Goal: Task Accomplishment & Management: Use online tool/utility

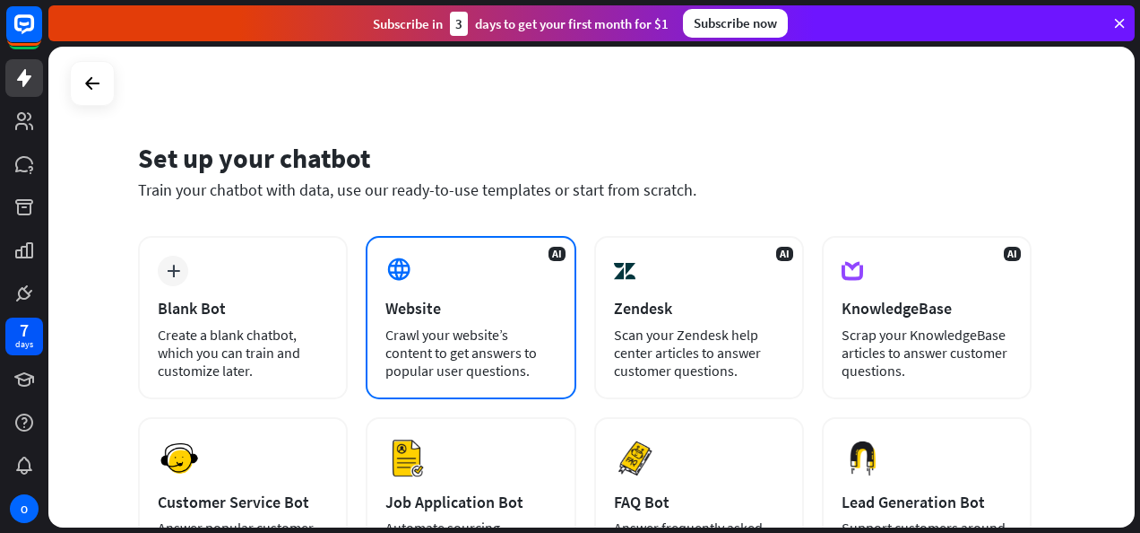
click at [397, 281] on icon at bounding box center [399, 269] width 27 height 27
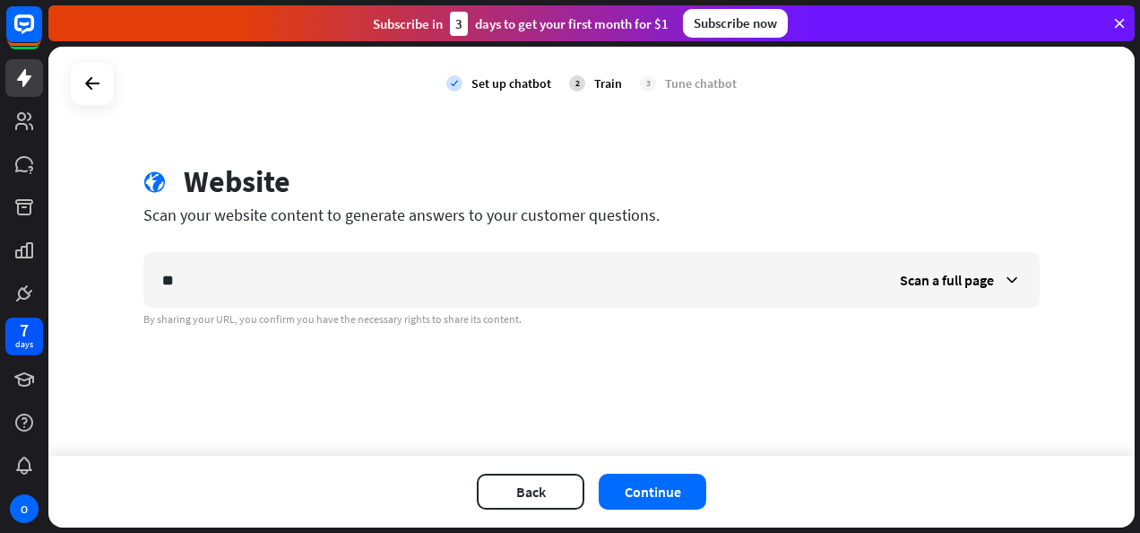
type input "*"
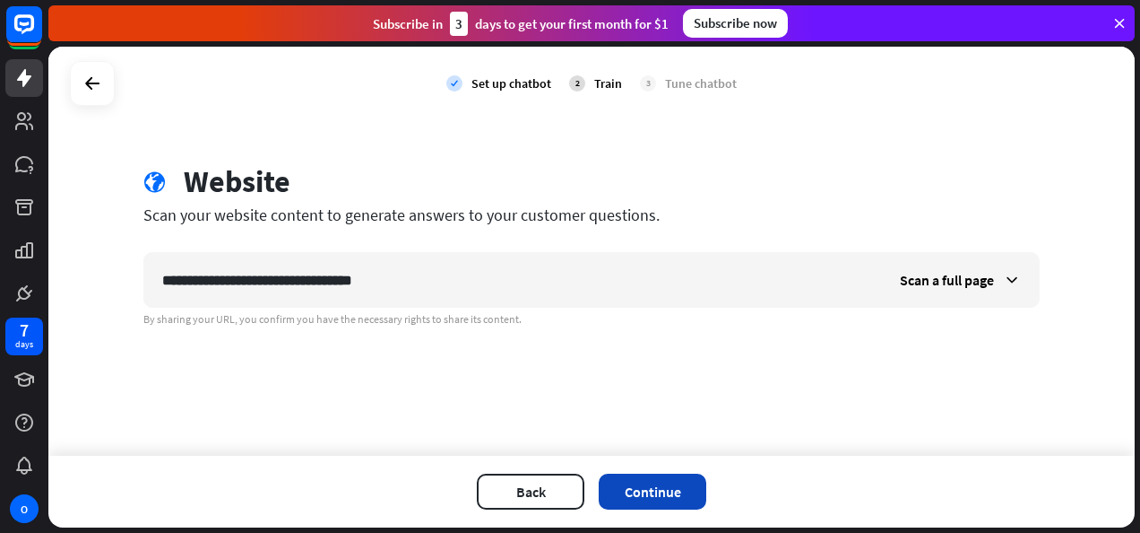
type input "**********"
click at [647, 490] on button "Continue" at bounding box center [653, 491] width 108 height 36
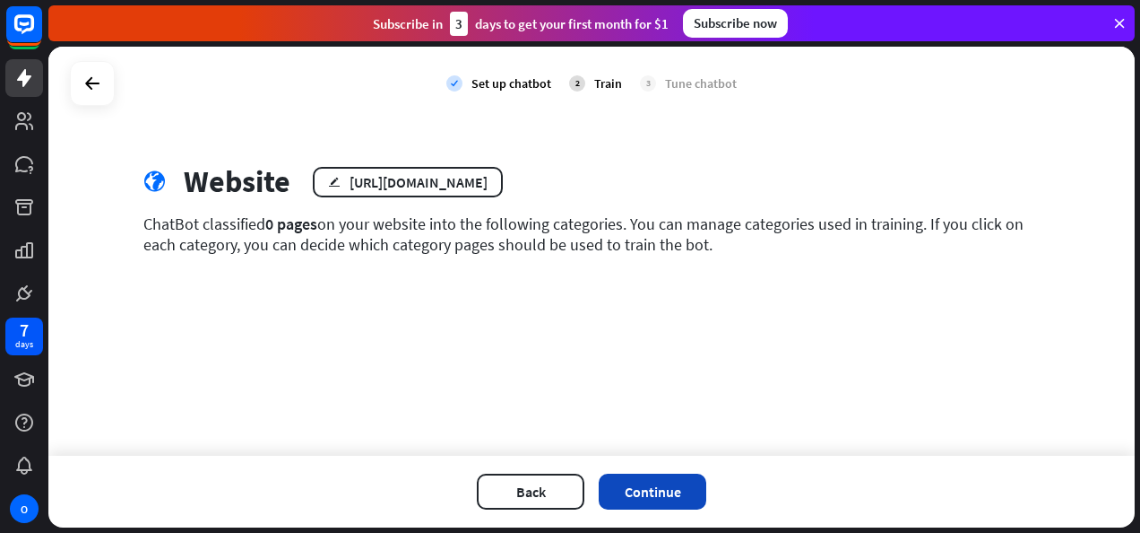
click at [631, 488] on button "Continue" at bounding box center [653, 491] width 108 height 36
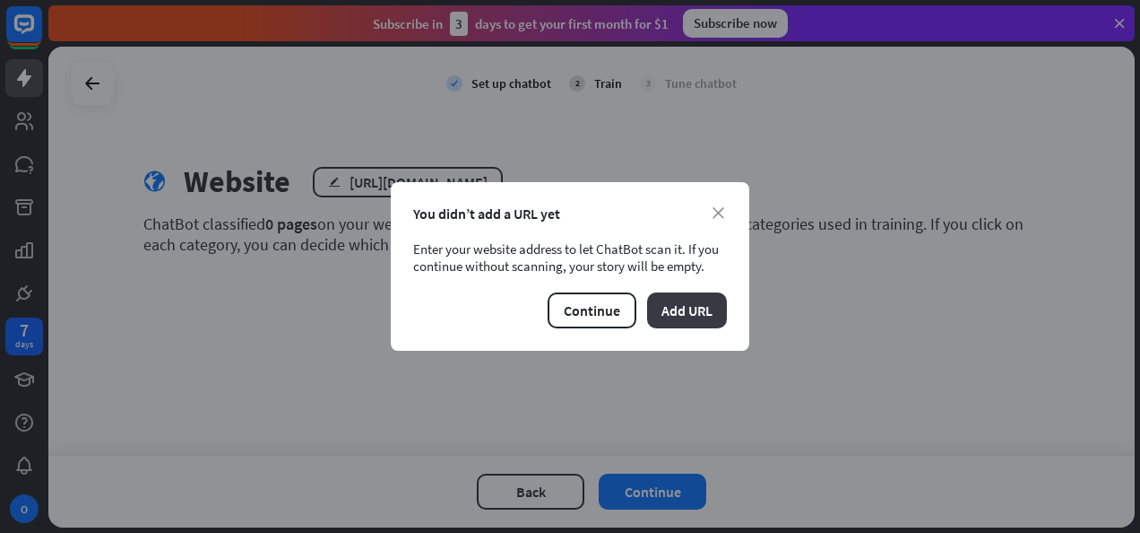
click at [674, 301] on button "Add URL" at bounding box center [687, 310] width 80 height 36
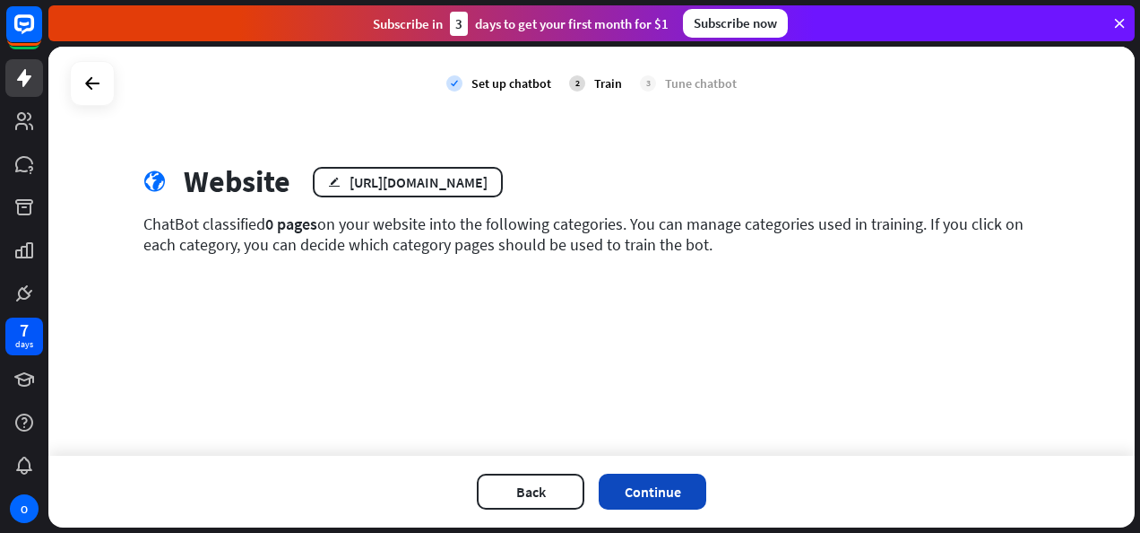
click at [643, 486] on button "Continue" at bounding box center [653, 491] width 108 height 36
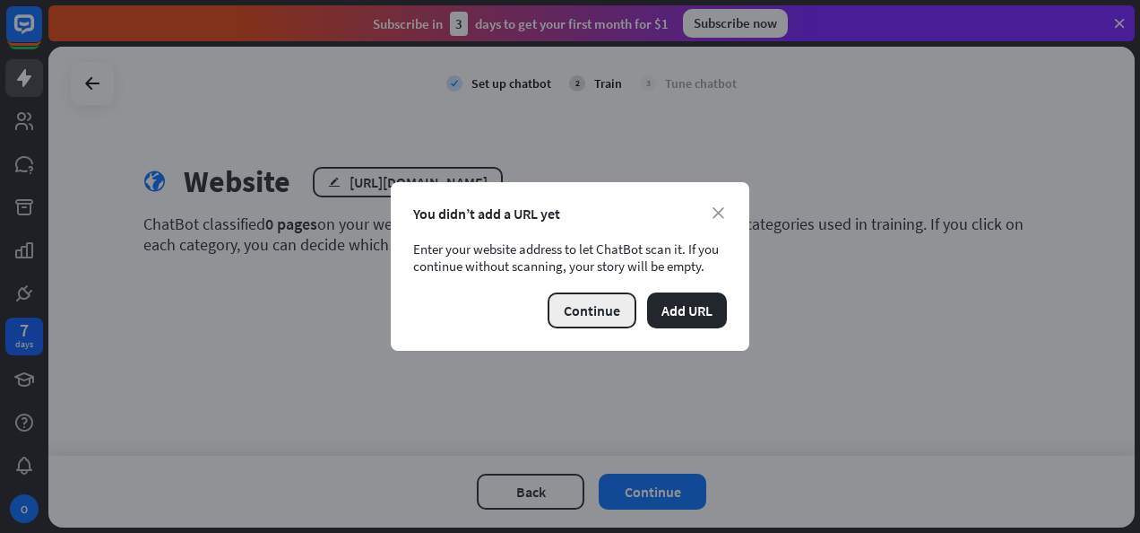
click at [600, 308] on button "Continue" at bounding box center [592, 310] width 89 height 36
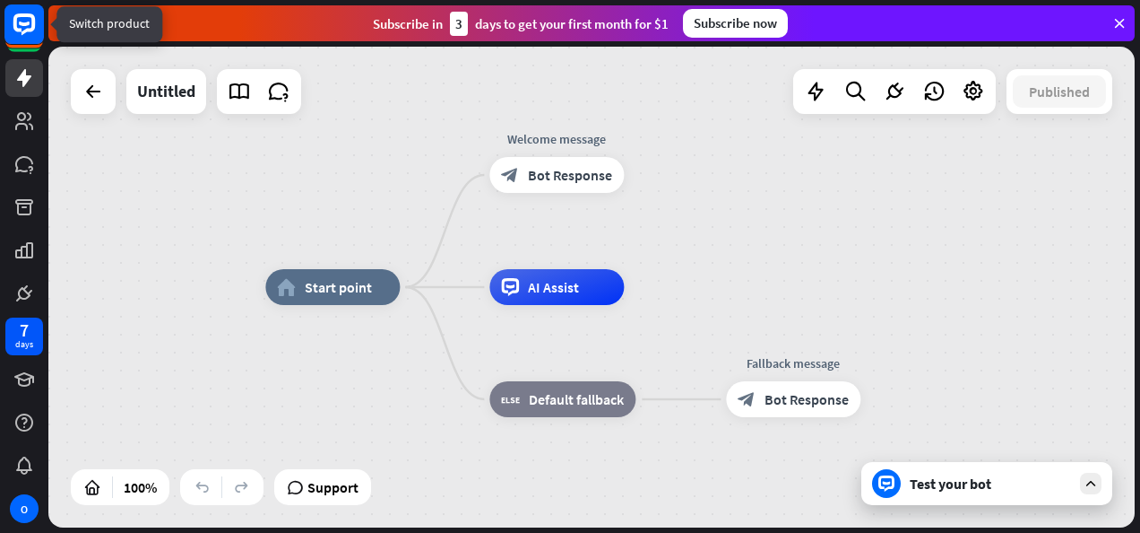
click at [22, 30] on rect at bounding box center [23, 23] width 39 height 39
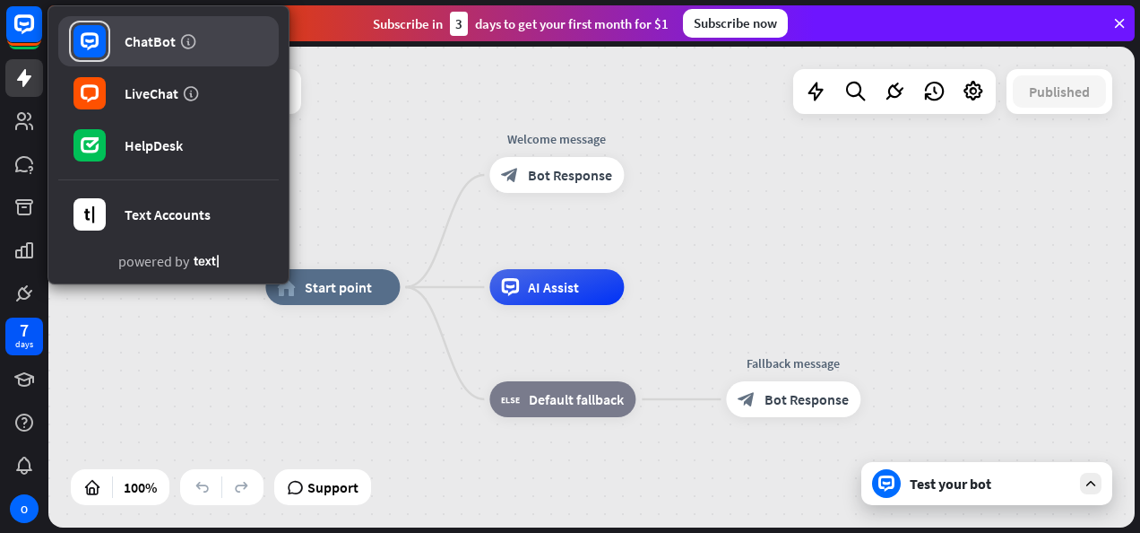
click at [153, 47] on div "ChatBot" at bounding box center [150, 41] width 51 height 18
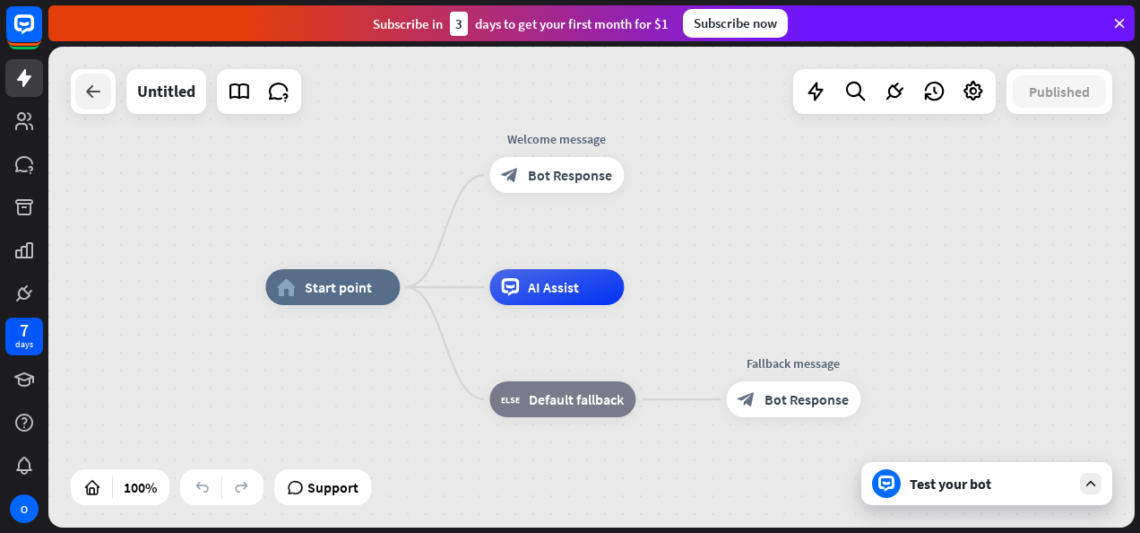
click at [100, 95] on icon at bounding box center [93, 92] width 22 height 22
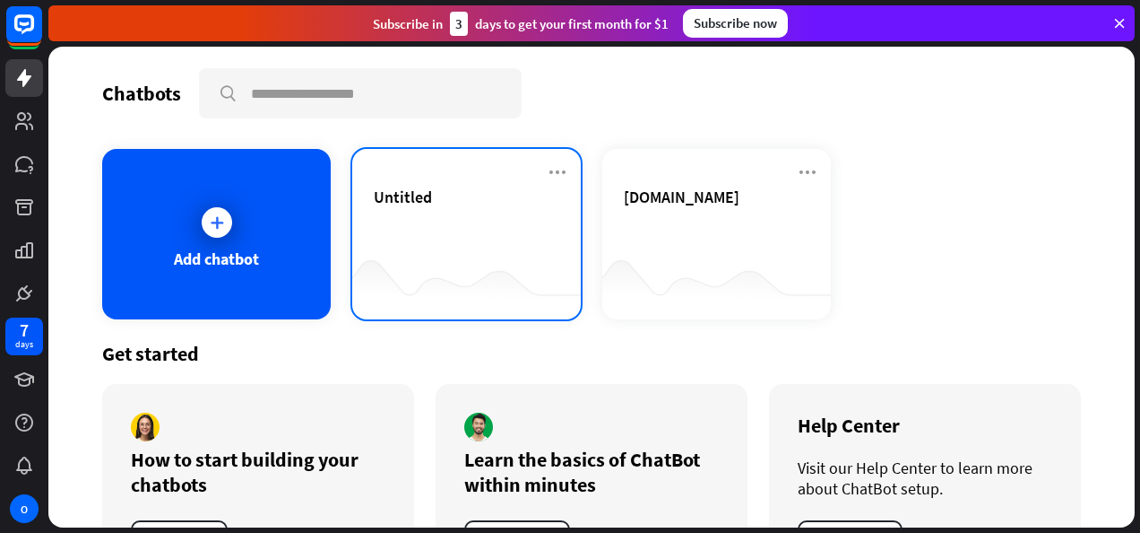
click at [429, 214] on div "Untitled" at bounding box center [467, 217] width 186 height 63
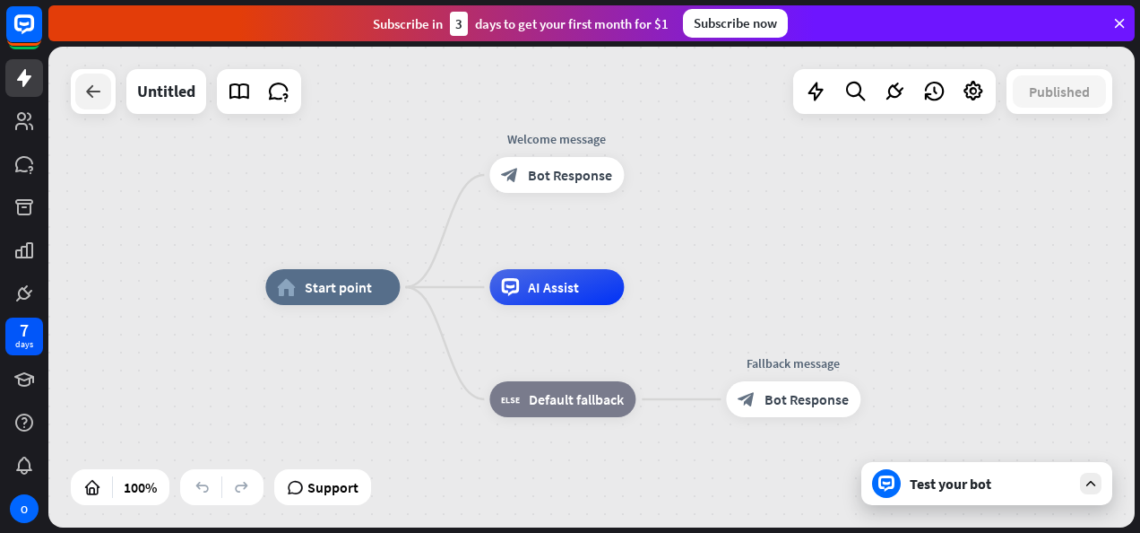
click at [88, 93] on icon at bounding box center [93, 92] width 22 height 22
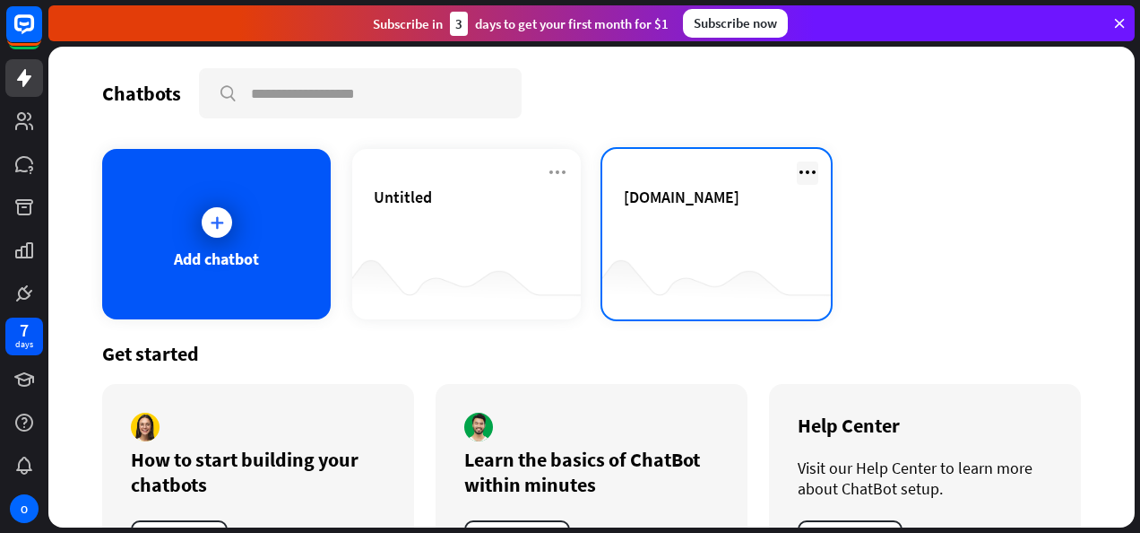
click at [802, 169] on icon at bounding box center [808, 172] width 22 height 22
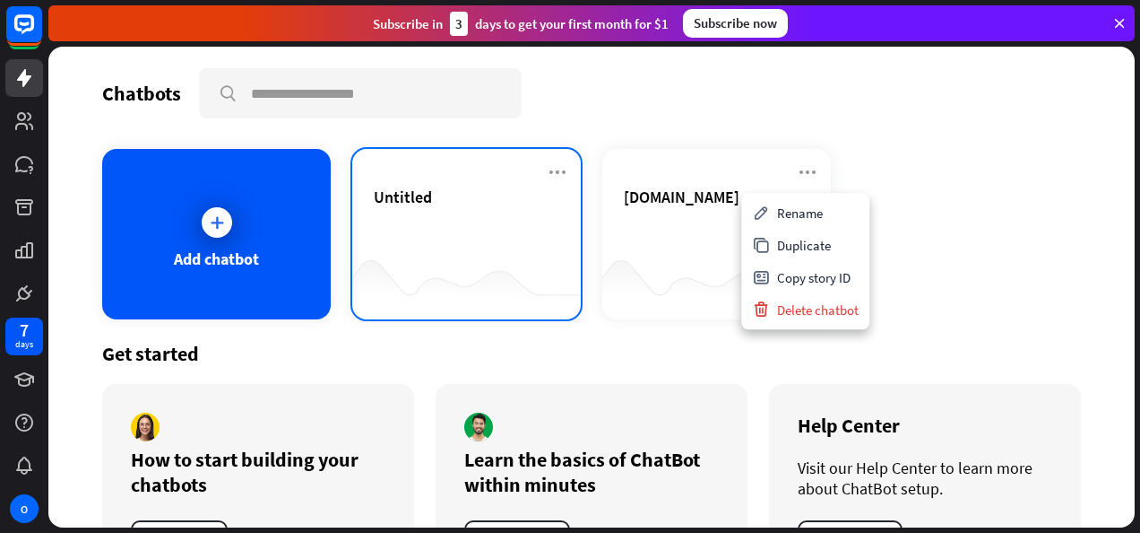
click at [554, 160] on div "Untitled" at bounding box center [466, 234] width 229 height 170
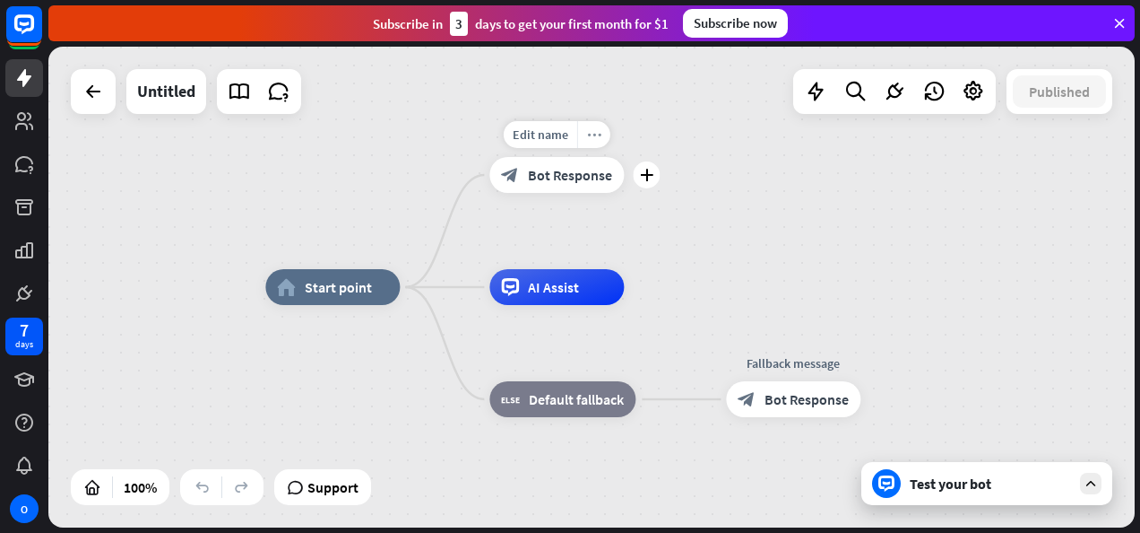
click at [597, 134] on icon "more_horiz" at bounding box center [594, 134] width 14 height 13
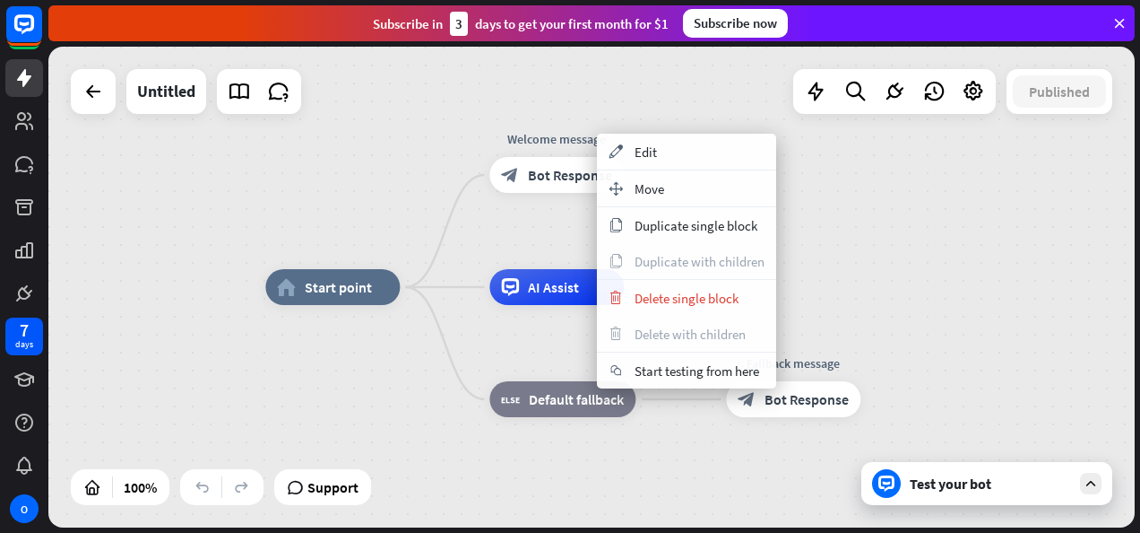
click at [443, 143] on div "home_2 Start point Welcome message block_bot_response Bot Response AI Assist bl…" at bounding box center [591, 287] width 1087 height 481
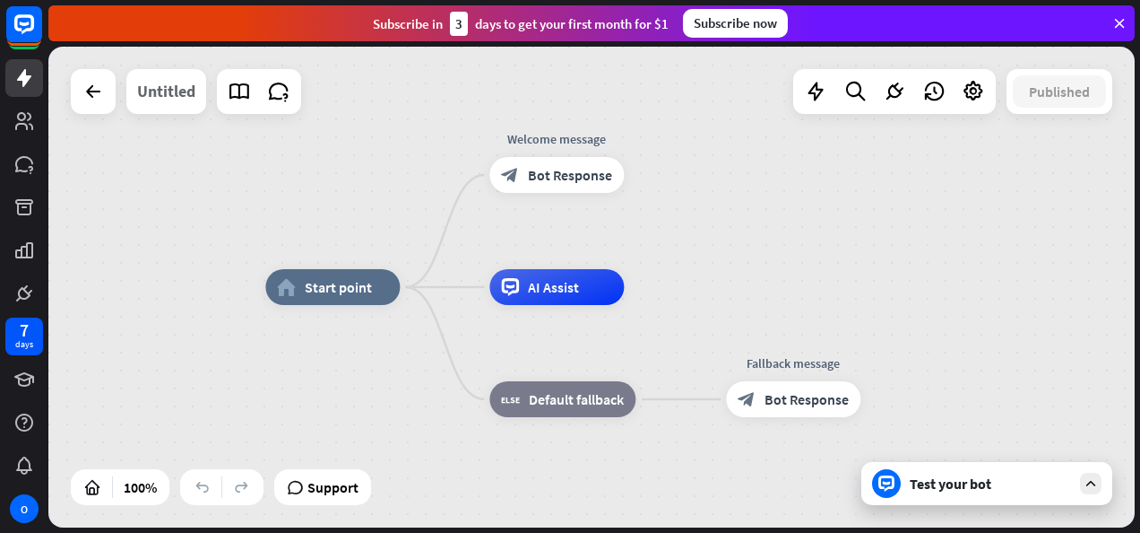
click at [172, 96] on div "Untitled" at bounding box center [166, 91] width 58 height 45
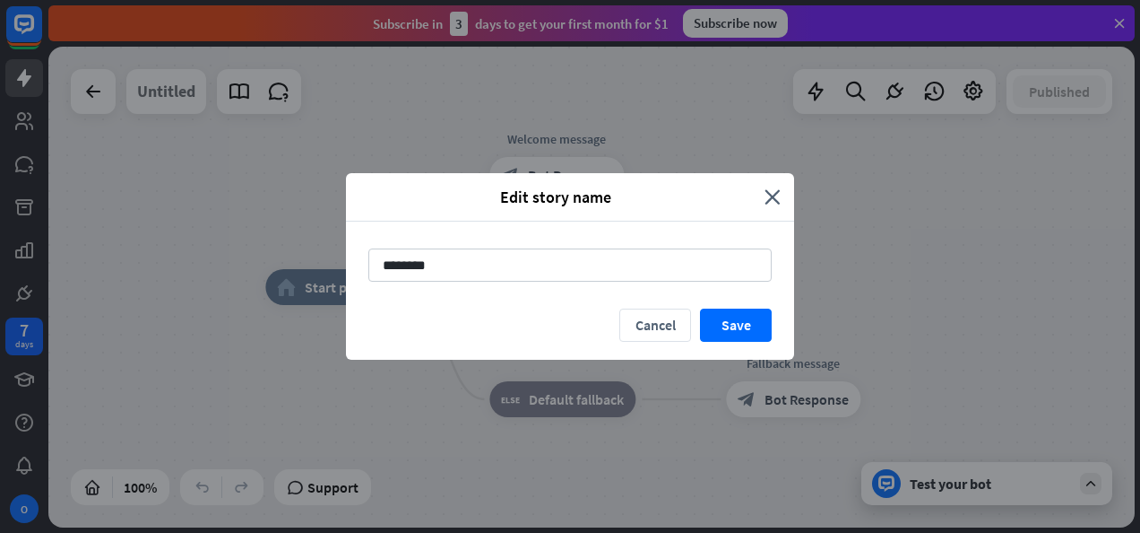
click at [172, 96] on div "Edit story name close ******** Cancel Save" at bounding box center [570, 266] width 1140 height 533
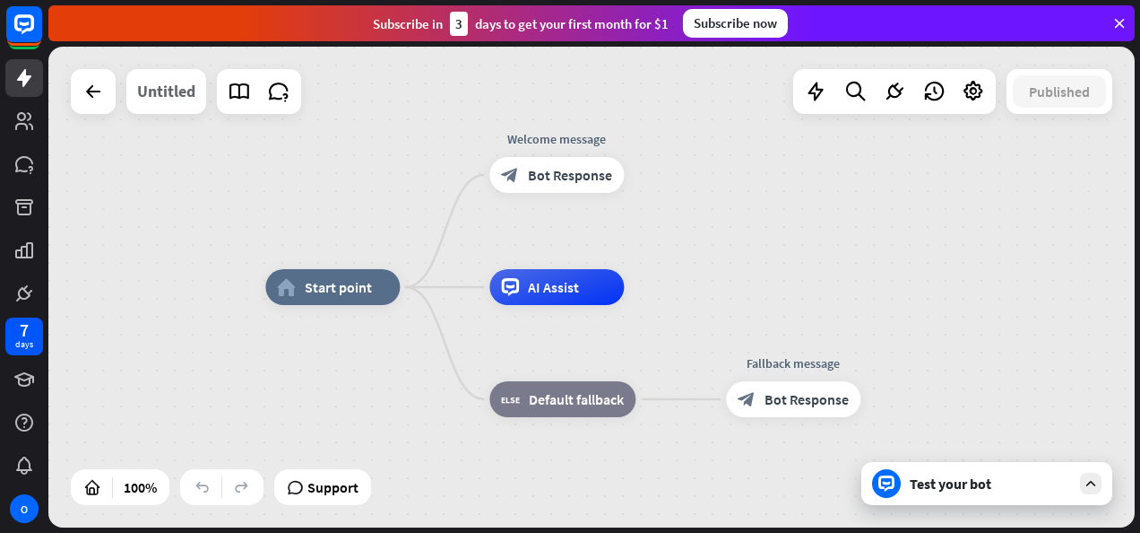
click at [172, 96] on div "Untitled" at bounding box center [166, 91] width 58 height 45
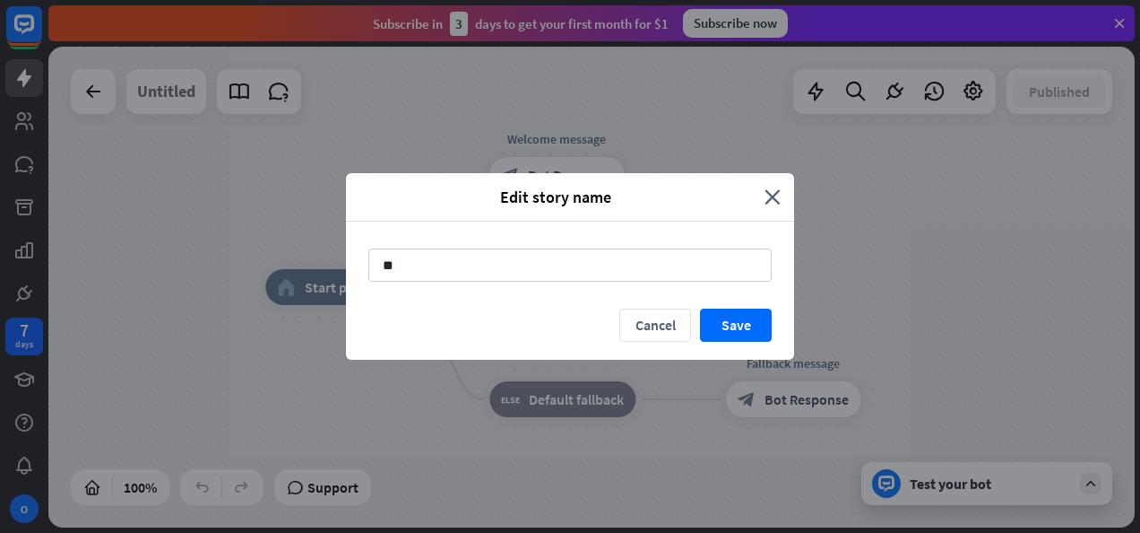
type input "*"
click at [775, 195] on icon "close" at bounding box center [773, 196] width 16 height 21
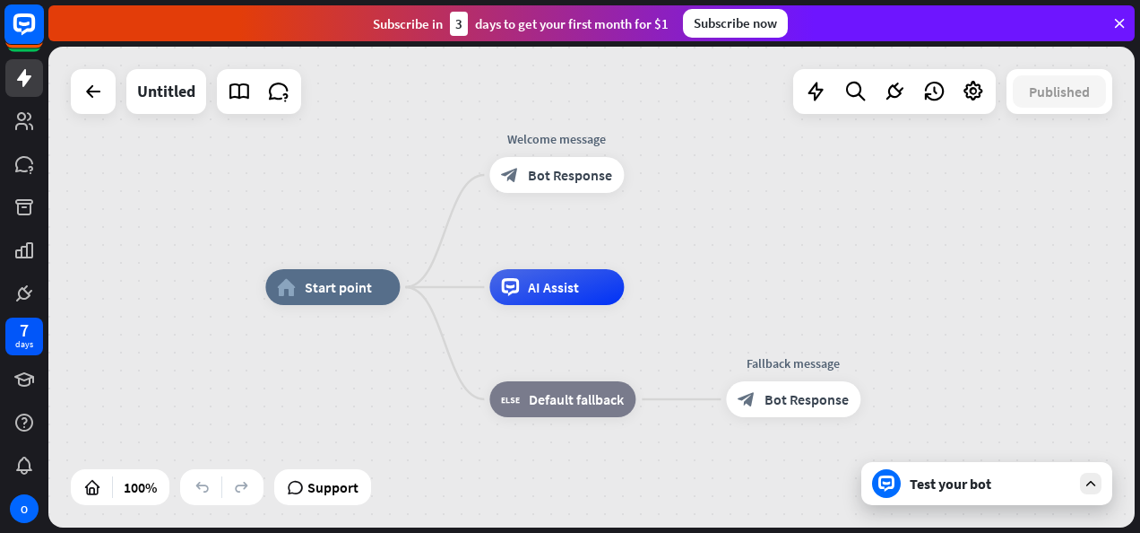
click at [20, 34] on rect at bounding box center [23, 23] width 39 height 39
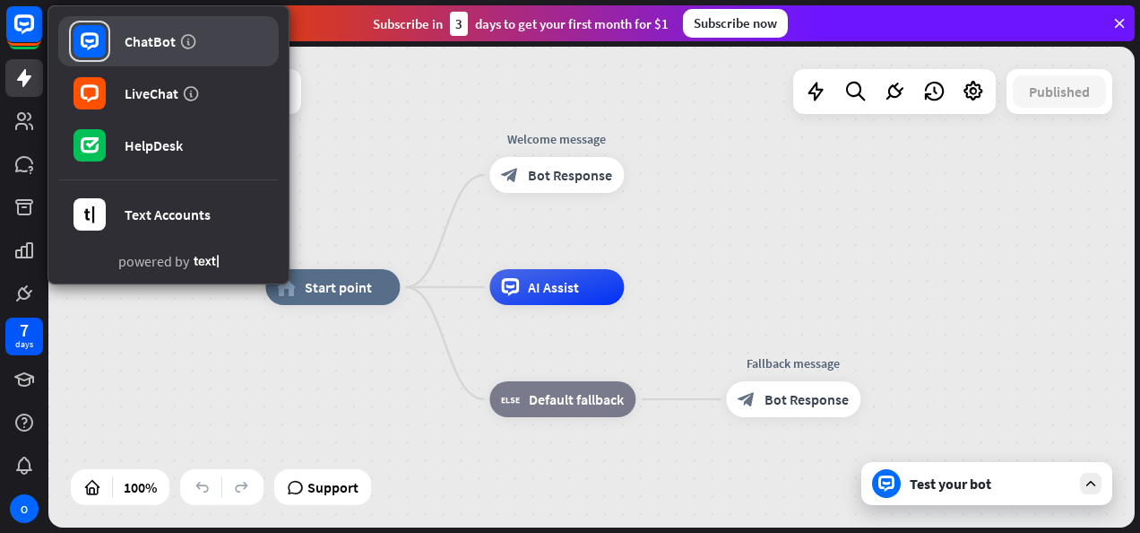
click at [169, 45] on div "ChatBot" at bounding box center [150, 41] width 51 height 18
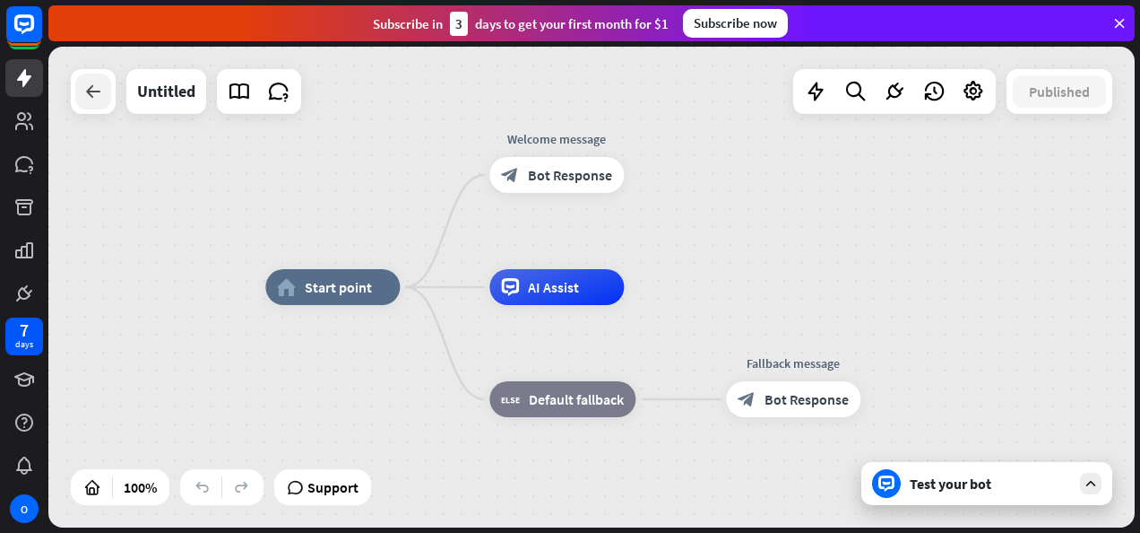
click at [103, 89] on icon at bounding box center [93, 92] width 22 height 22
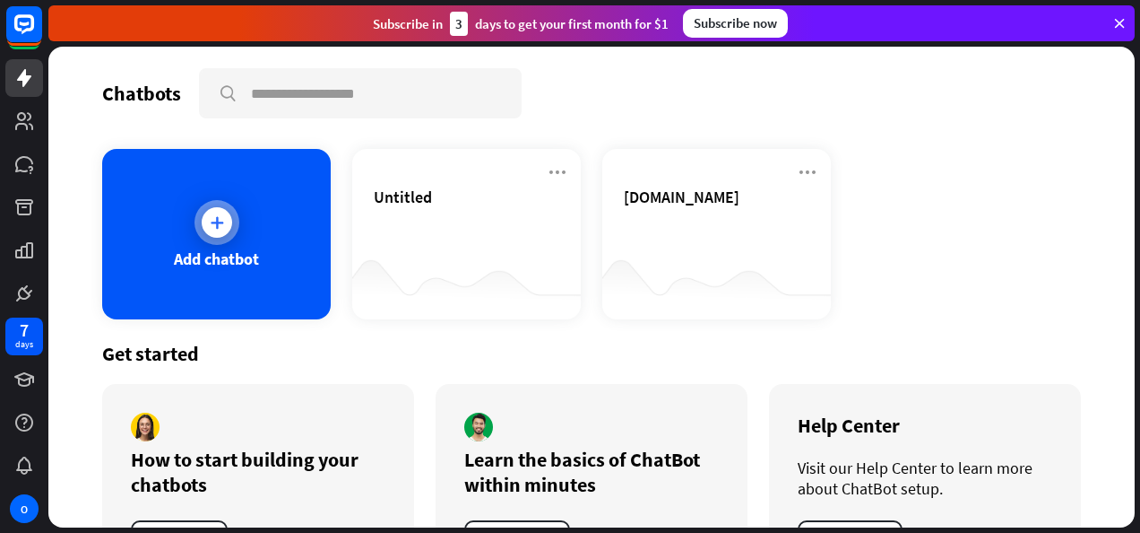
click at [216, 224] on icon at bounding box center [217, 222] width 18 height 18
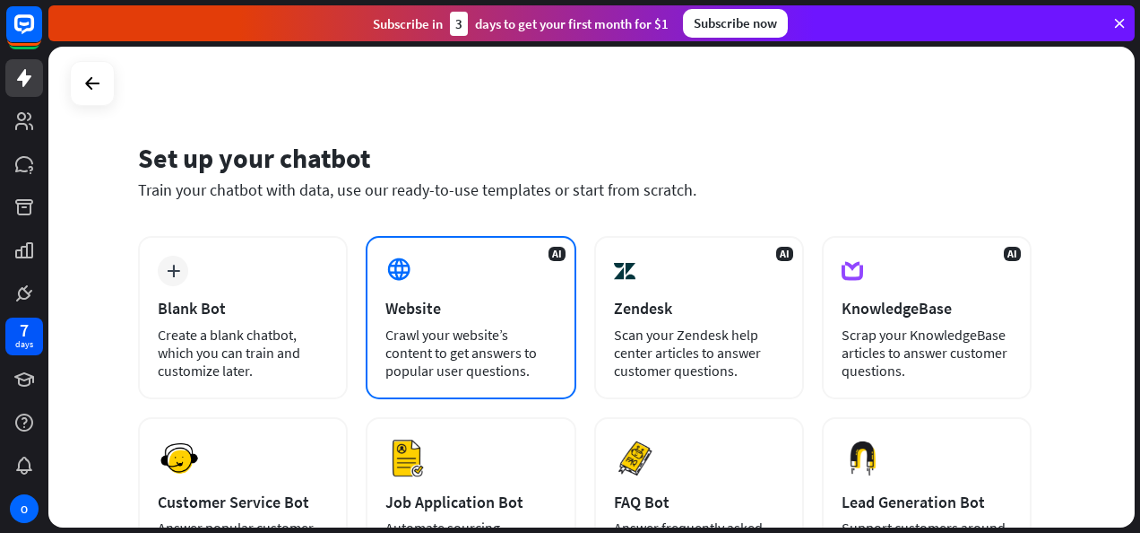
click at [388, 299] on div "Website" at bounding box center [471, 308] width 170 height 21
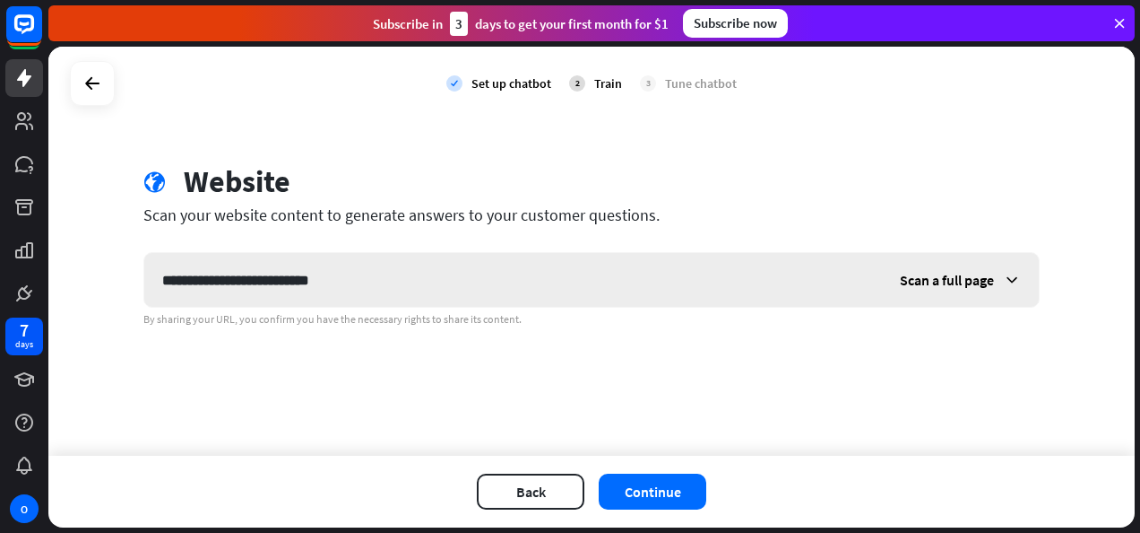
type input "**********"
click at [961, 276] on span "Scan a full page" at bounding box center [947, 280] width 94 height 18
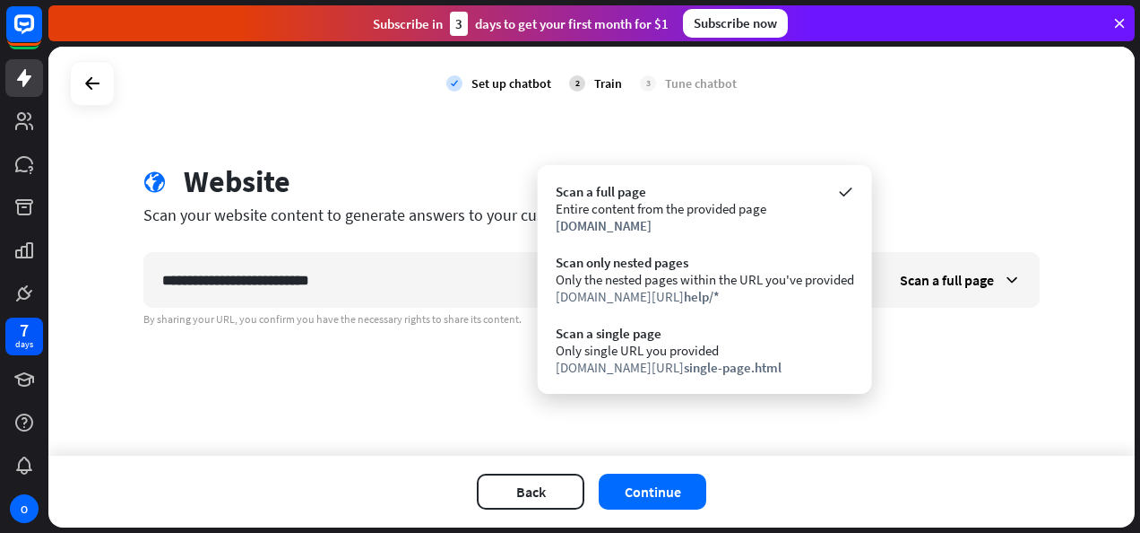
click at [913, 374] on div "**********" at bounding box center [591, 251] width 1087 height 409
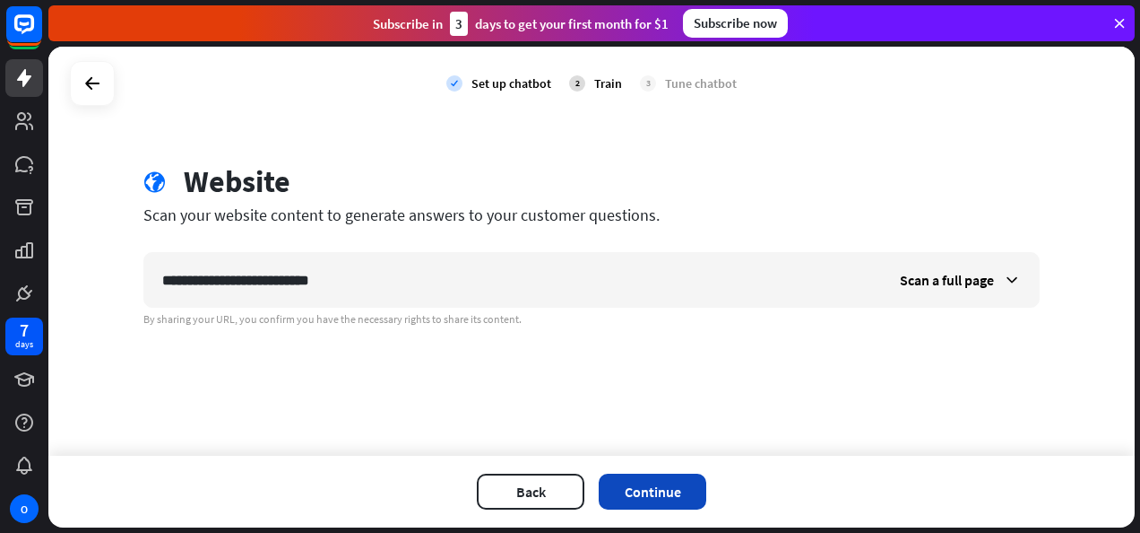
click at [653, 487] on button "Continue" at bounding box center [653, 491] width 108 height 36
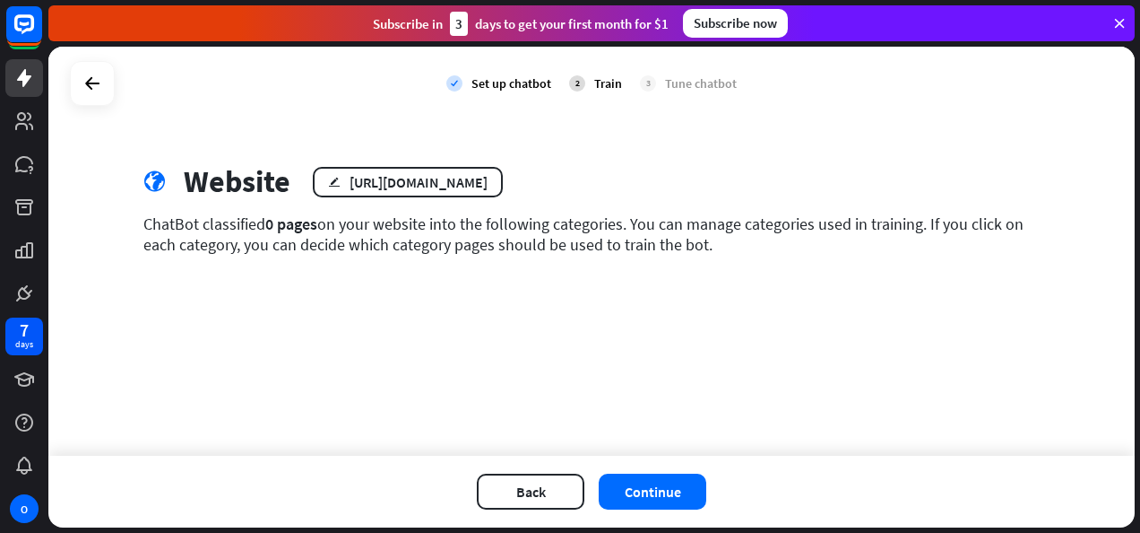
click at [507, 84] on div "Set up chatbot" at bounding box center [512, 83] width 80 height 16
click at [673, 489] on button "Continue" at bounding box center [653, 491] width 108 height 36
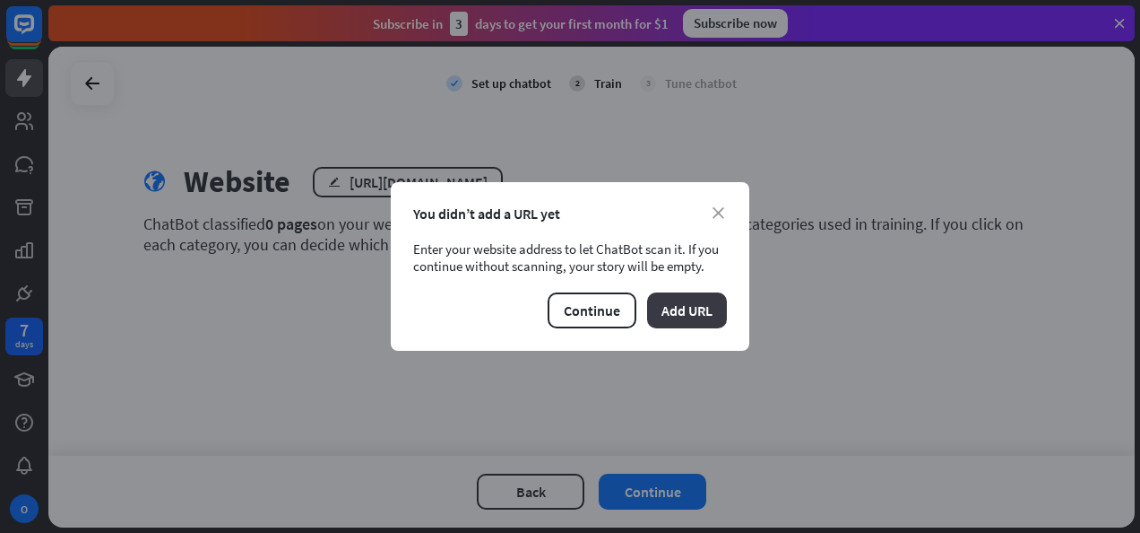
click at [698, 317] on button "Add URL" at bounding box center [687, 310] width 80 height 36
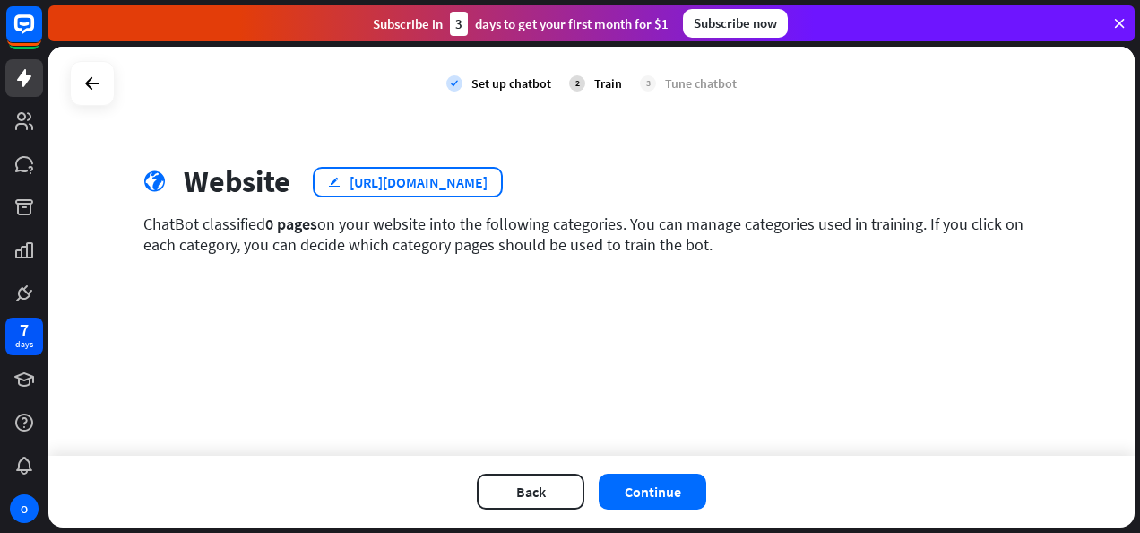
click at [480, 173] on div "[URL][DOMAIN_NAME]" at bounding box center [419, 182] width 138 height 18
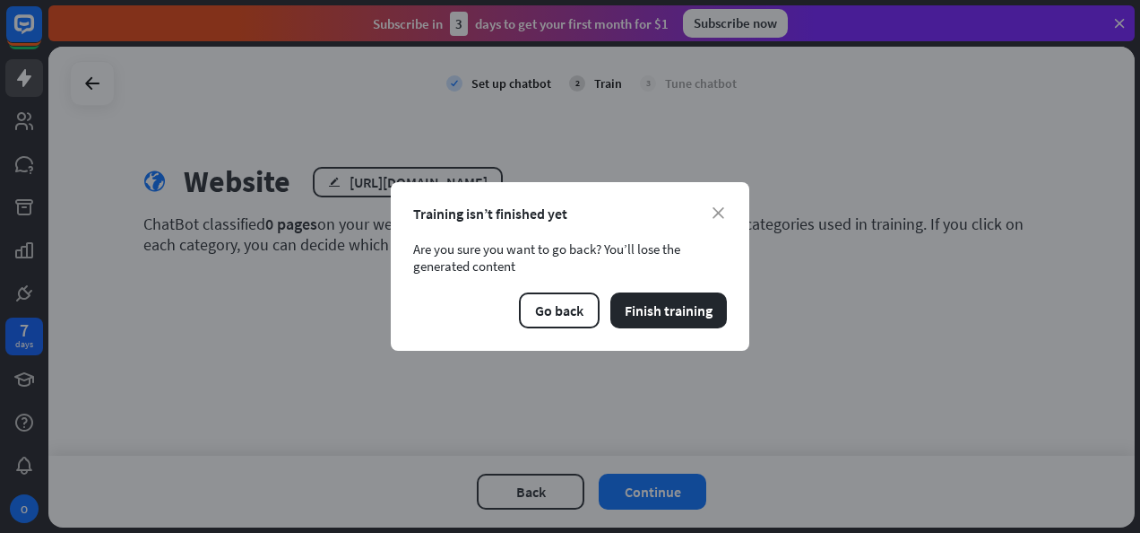
click at [716, 219] on icon "close" at bounding box center [719, 213] width 12 height 12
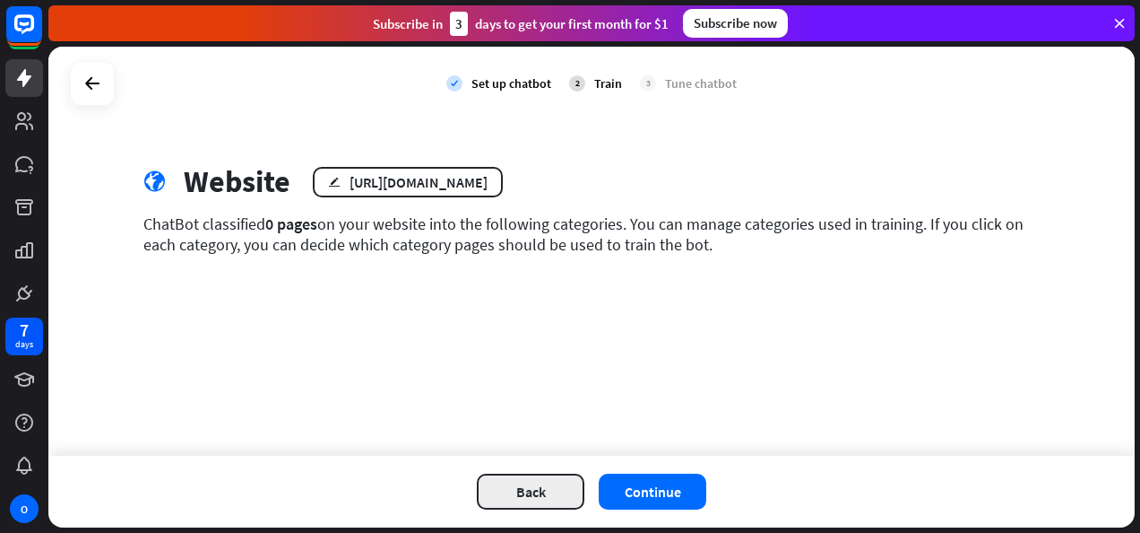
click at [565, 488] on button "Back" at bounding box center [531, 491] width 108 height 36
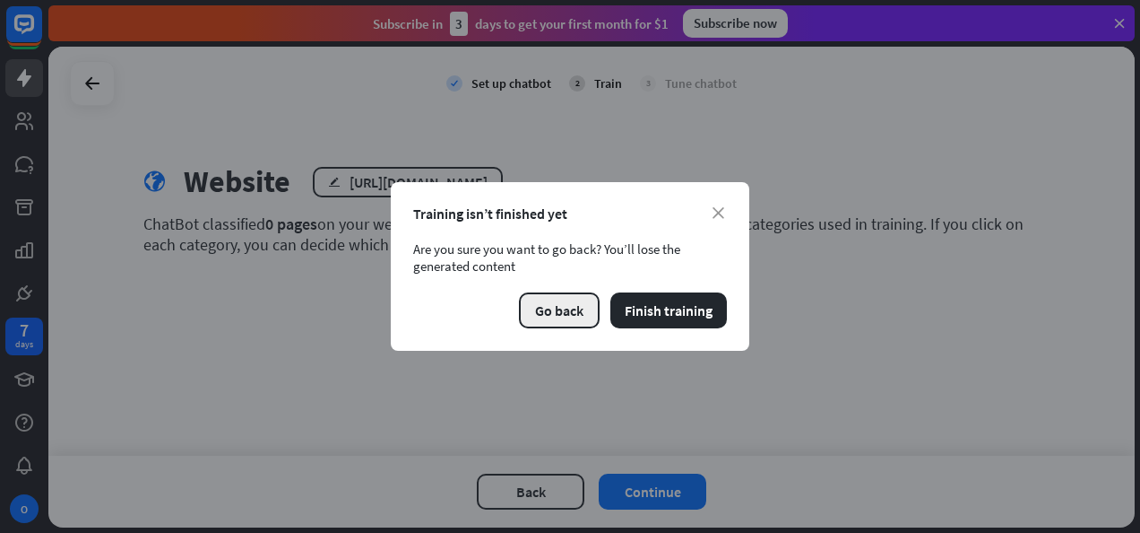
click at [577, 307] on button "Go back" at bounding box center [559, 310] width 81 height 36
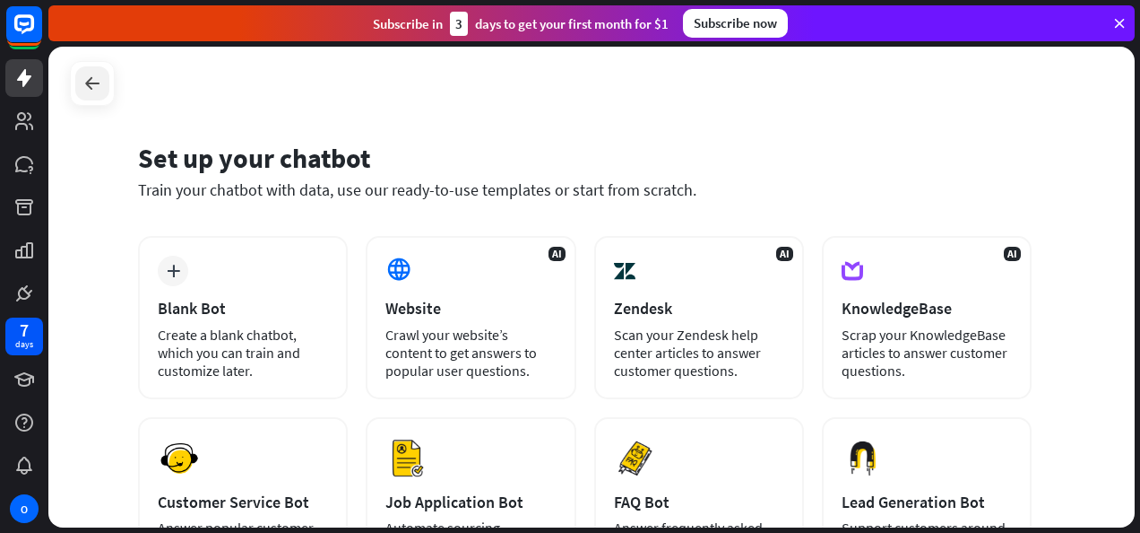
click at [91, 82] on icon at bounding box center [93, 84] width 22 height 22
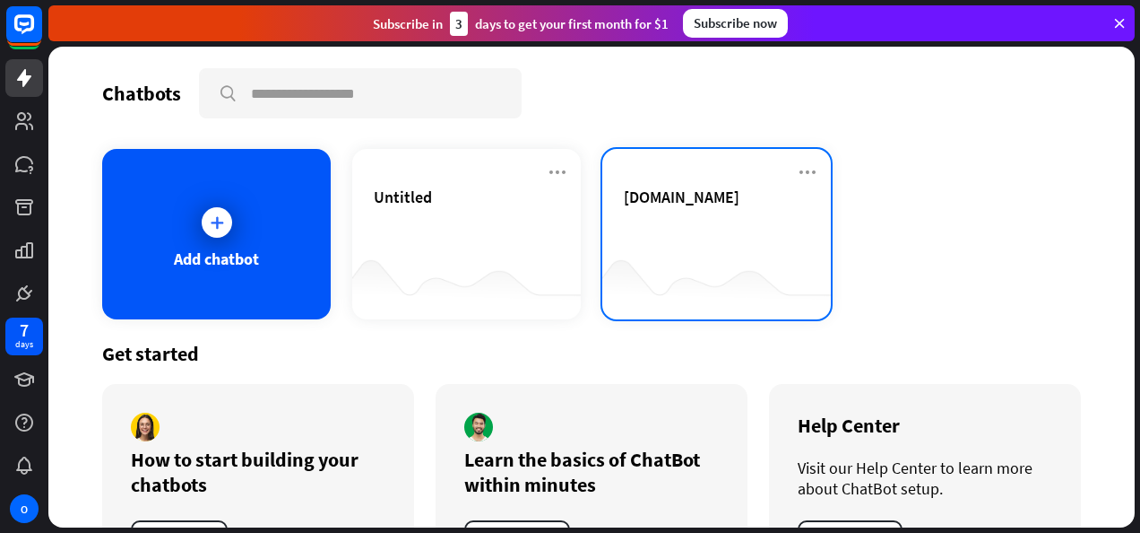
click at [655, 207] on span "[DOMAIN_NAME]" at bounding box center [682, 196] width 116 height 21
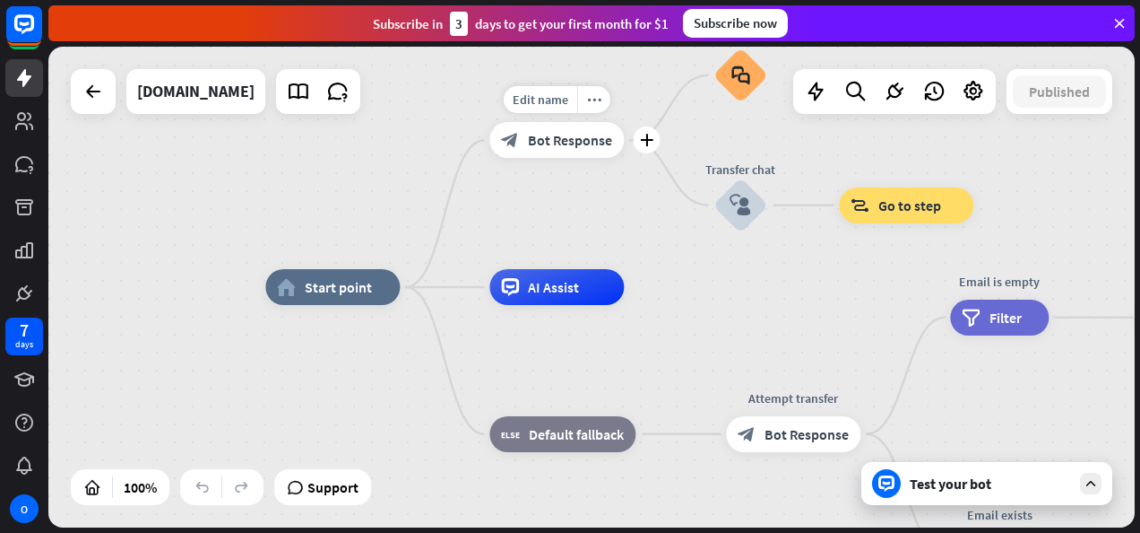
click at [582, 137] on span "Bot Response" at bounding box center [570, 140] width 84 height 18
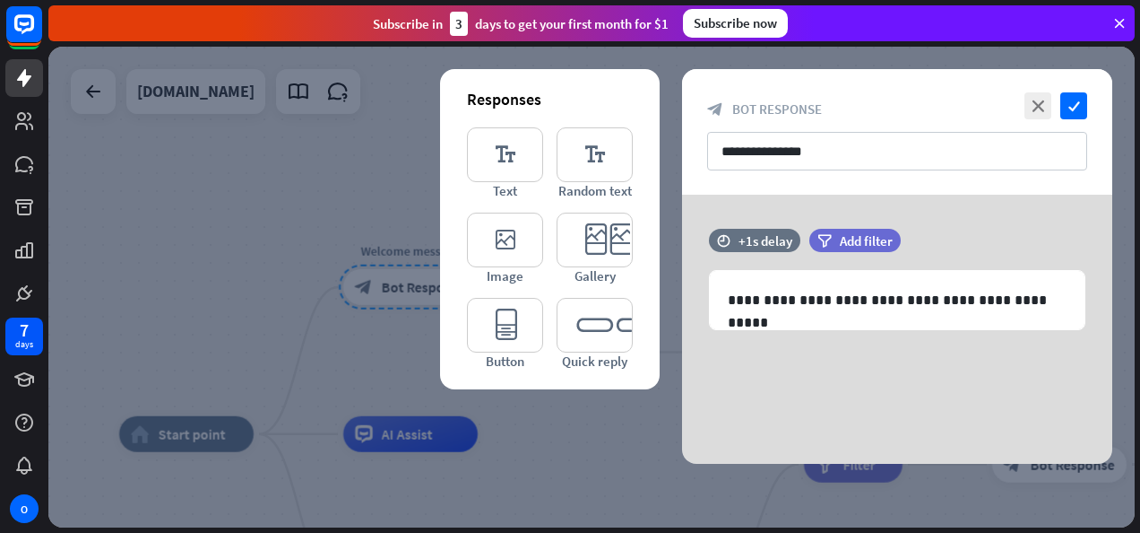
click at [312, 180] on div at bounding box center [591, 287] width 1087 height 481
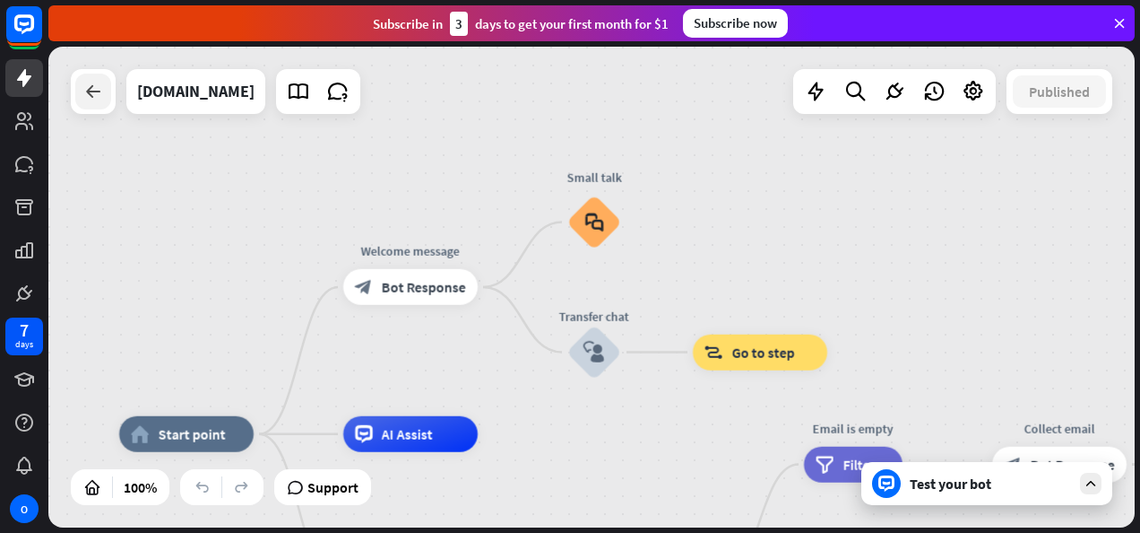
click at [101, 104] on div at bounding box center [93, 92] width 36 height 36
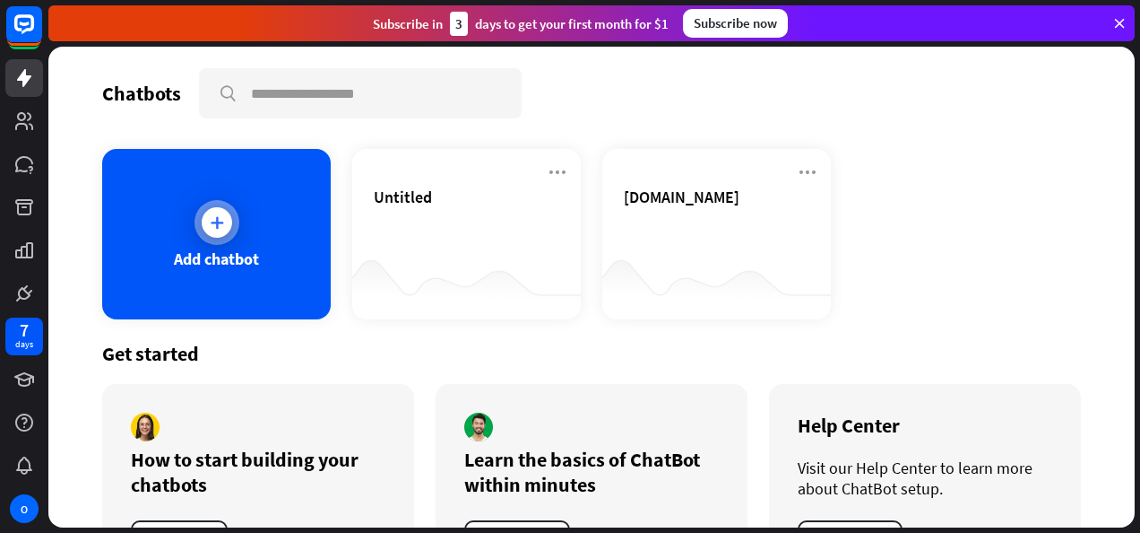
click at [217, 225] on icon at bounding box center [217, 222] width 18 height 18
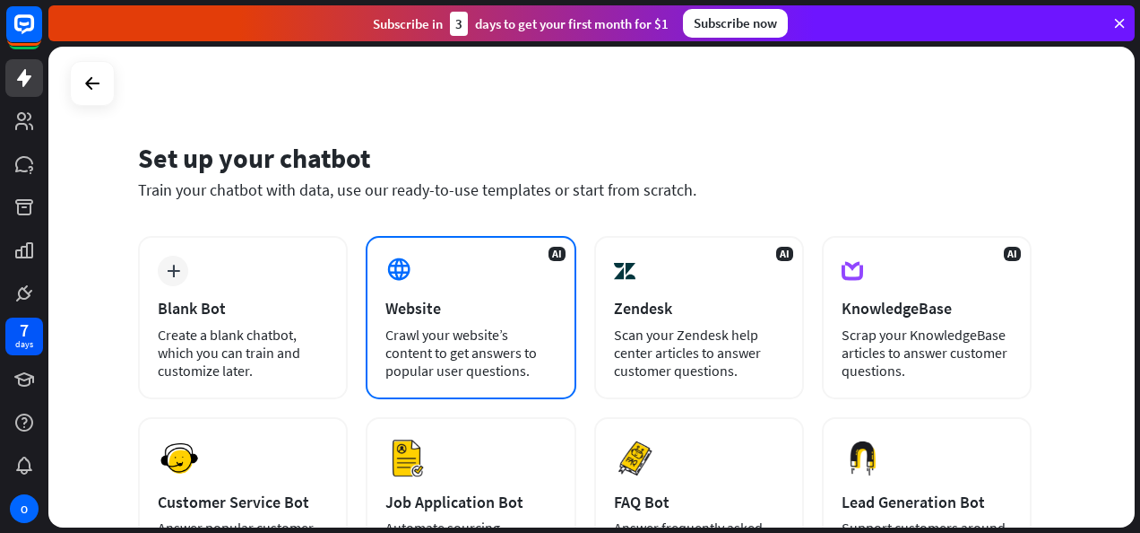
click at [412, 273] on icon at bounding box center [399, 269] width 27 height 27
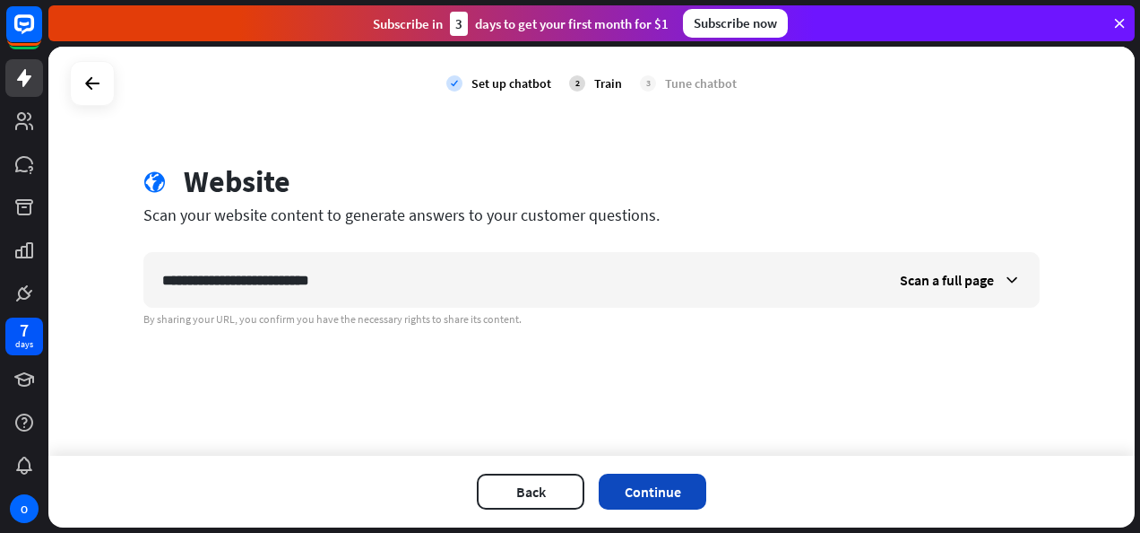
type input "**********"
click at [636, 490] on button "Continue" at bounding box center [653, 491] width 108 height 36
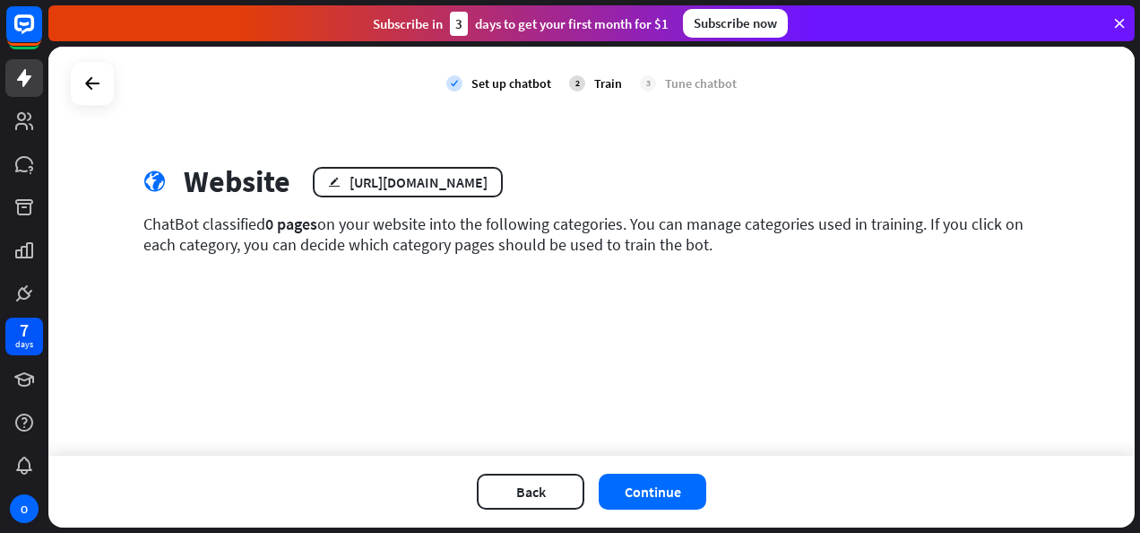
click at [636, 490] on button "Continue" at bounding box center [653, 491] width 108 height 36
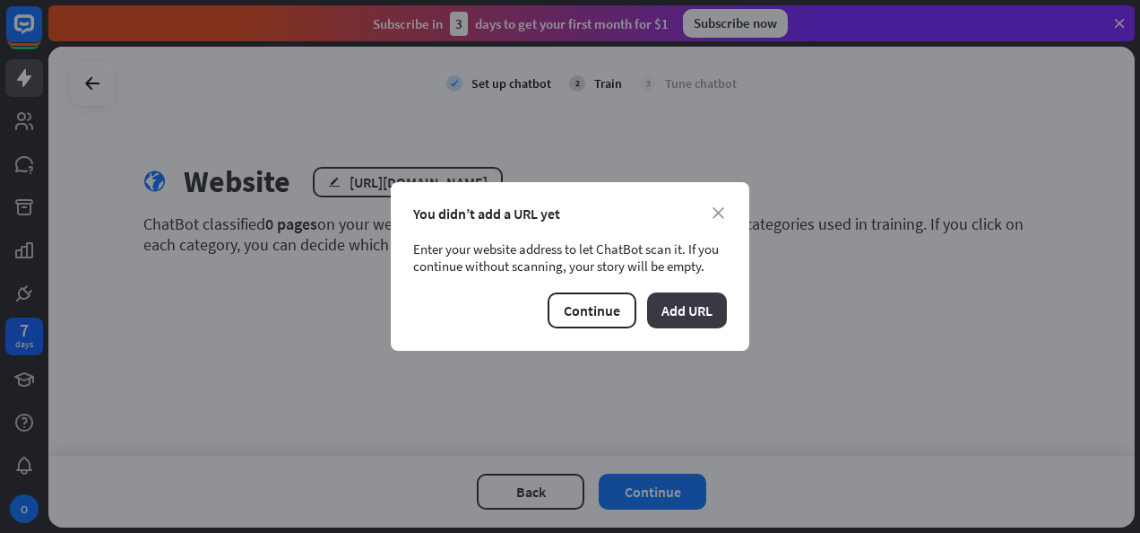
click at [669, 303] on button "Add URL" at bounding box center [687, 310] width 80 height 36
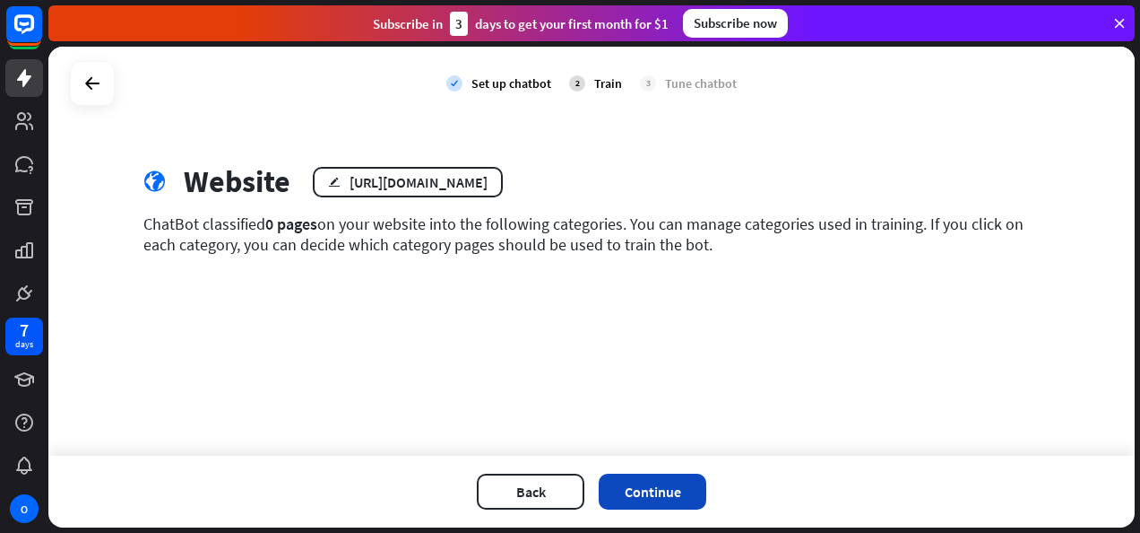
click at [646, 491] on button "Continue" at bounding box center [653, 491] width 108 height 36
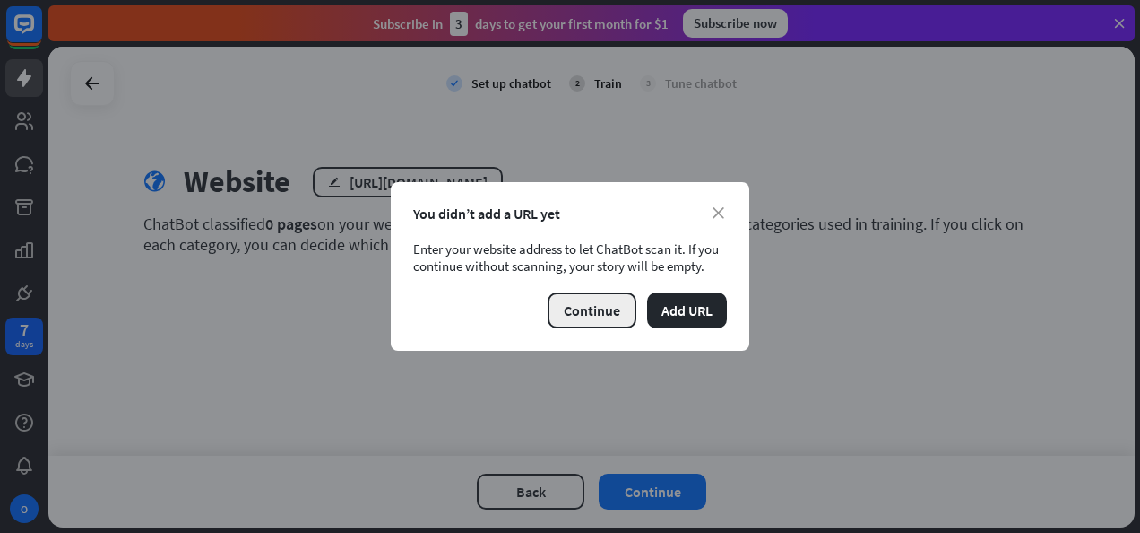
click at [580, 303] on button "Continue" at bounding box center [592, 310] width 89 height 36
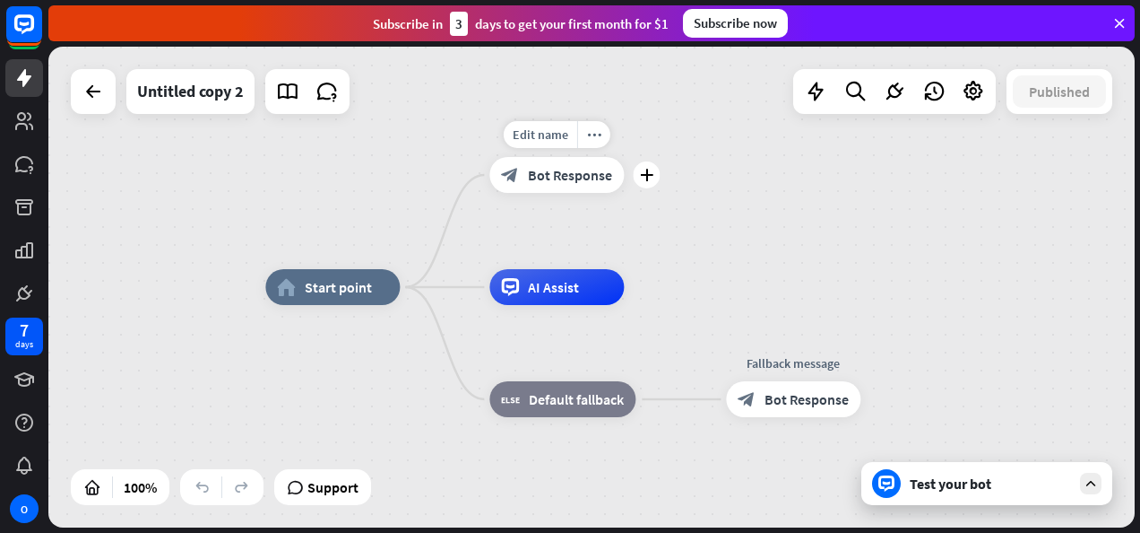
click at [540, 168] on span "Bot Response" at bounding box center [570, 175] width 84 height 18
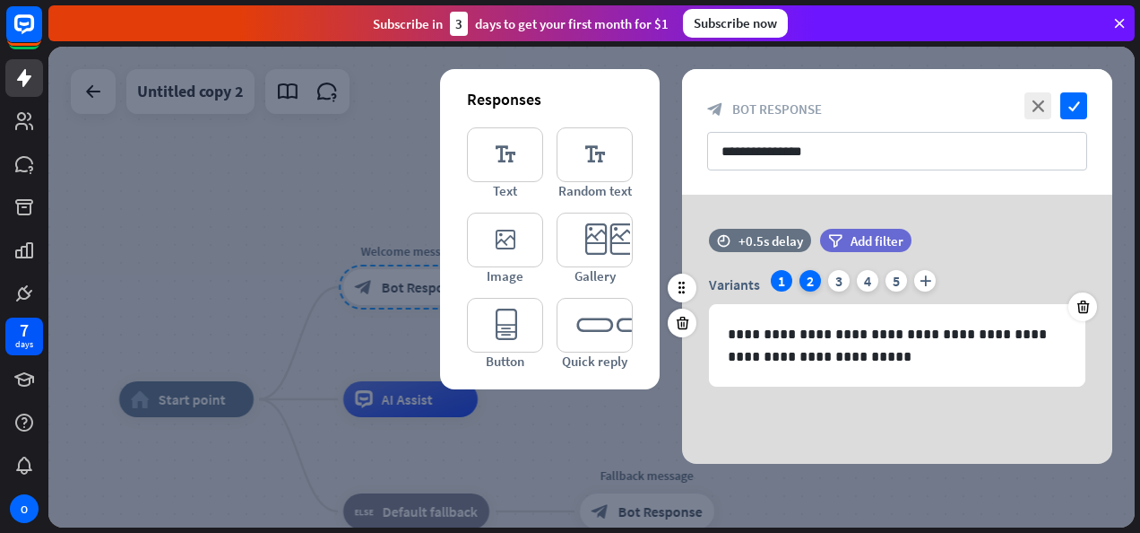
click at [814, 284] on div "2" at bounding box center [811, 281] width 22 height 22
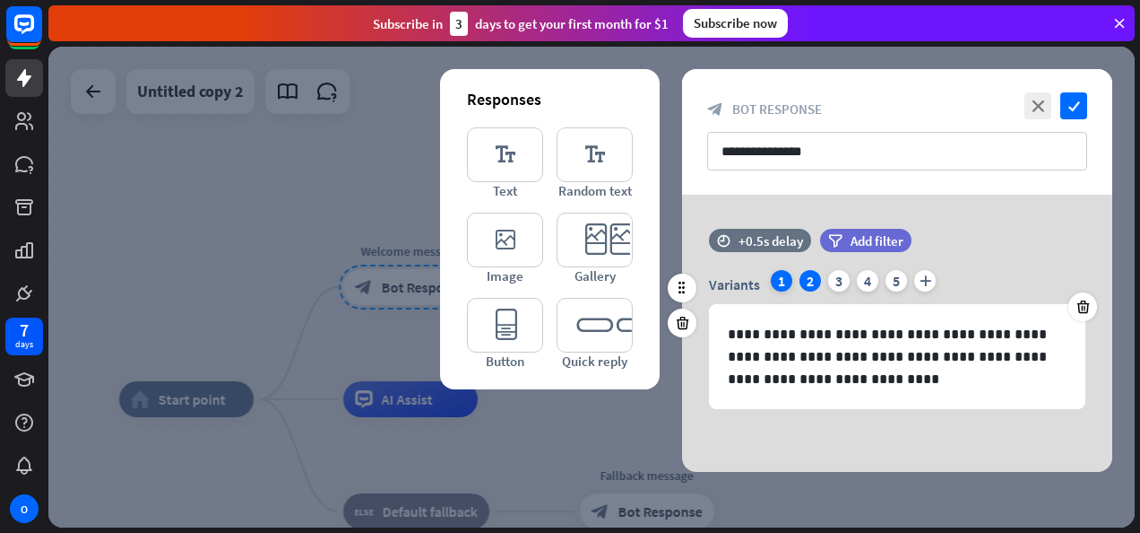
click at [782, 280] on div "1" at bounding box center [782, 281] width 22 height 22
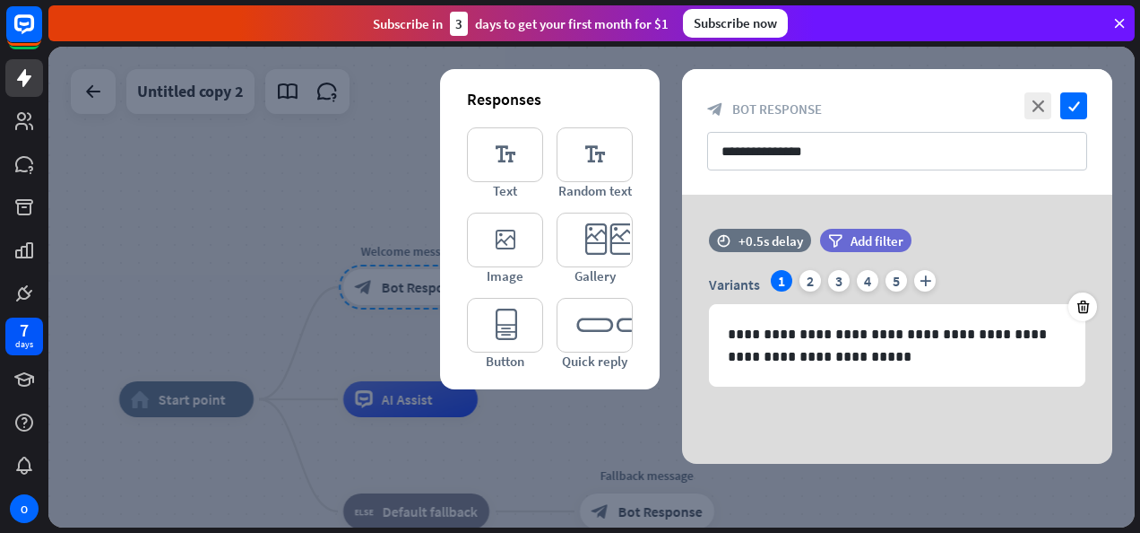
click at [342, 199] on div at bounding box center [591, 287] width 1087 height 481
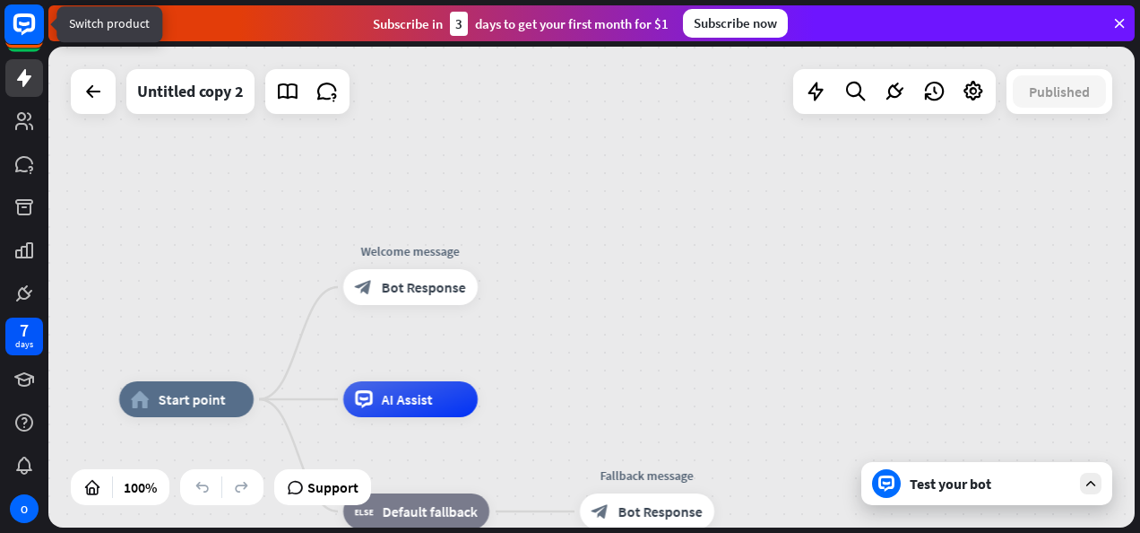
click at [28, 27] on rect at bounding box center [23, 23] width 39 height 39
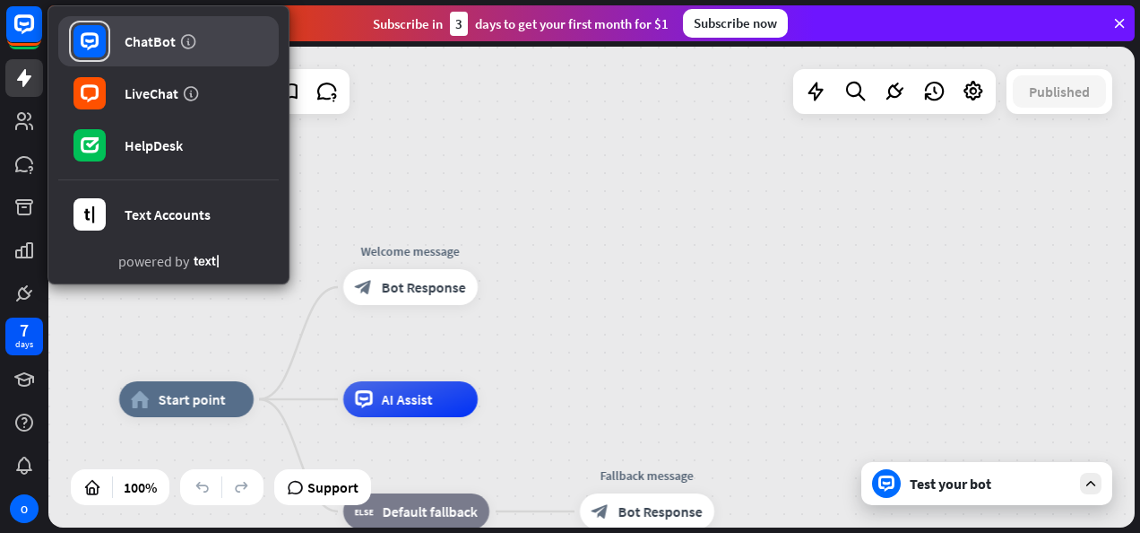
click at [179, 30] on link "ChatBot" at bounding box center [168, 41] width 221 height 50
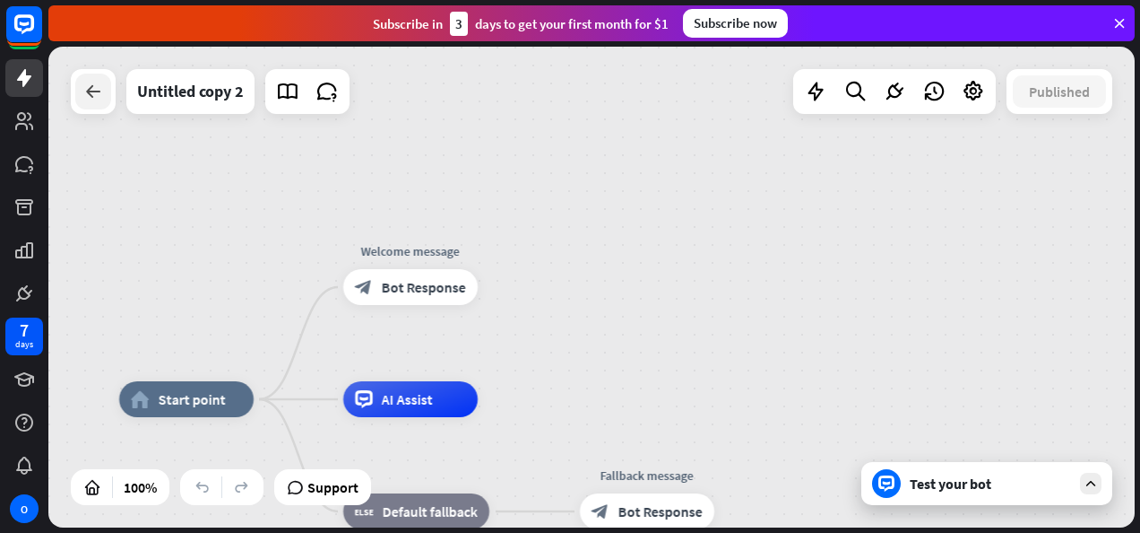
click at [98, 87] on icon at bounding box center [93, 92] width 22 height 22
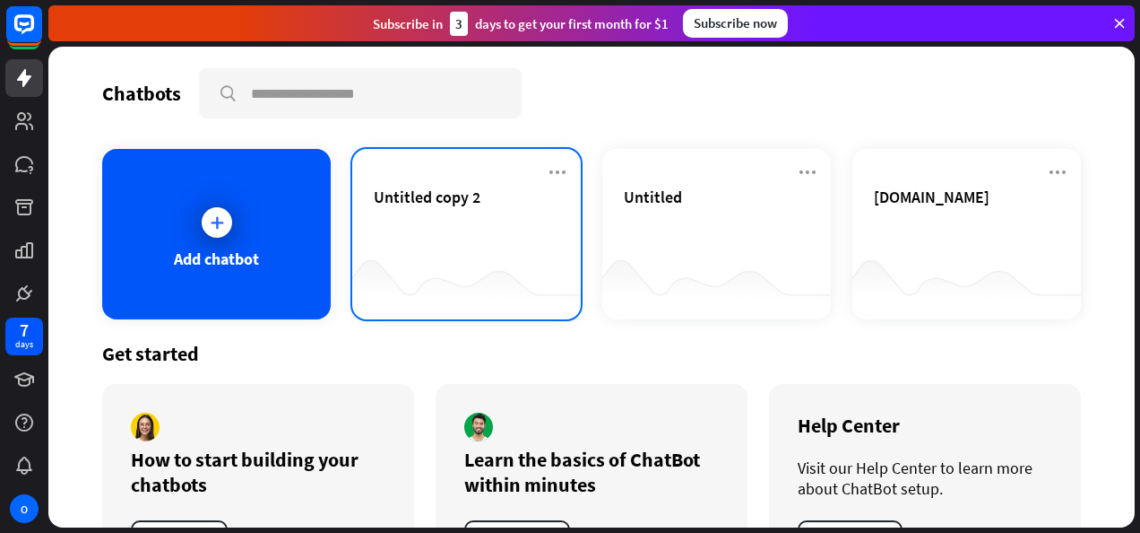
click at [409, 221] on div "Untitled copy 2" at bounding box center [467, 217] width 186 height 63
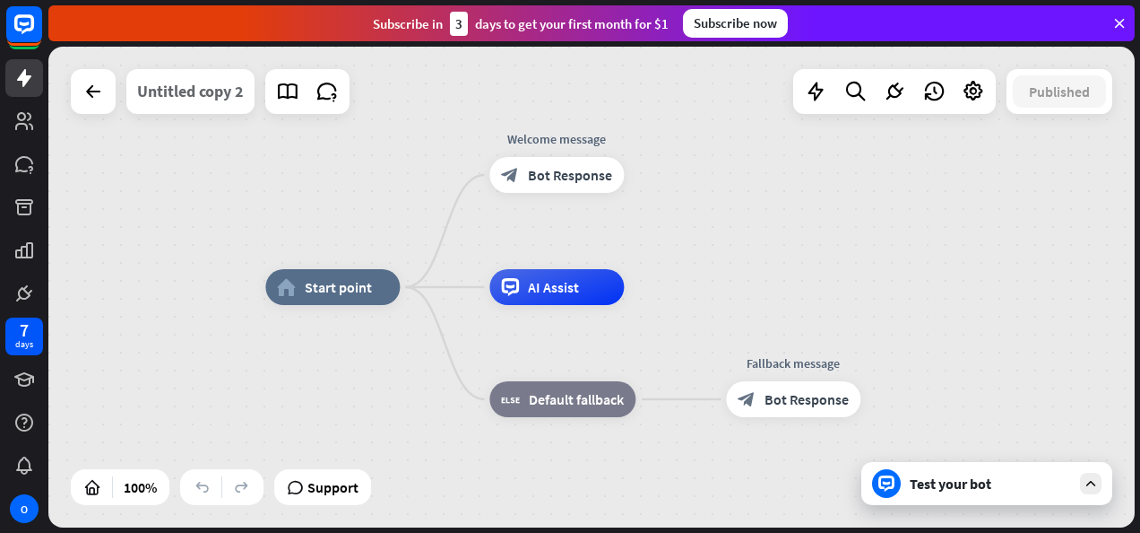
click at [226, 96] on div "Untitled copy 2" at bounding box center [190, 91] width 107 height 45
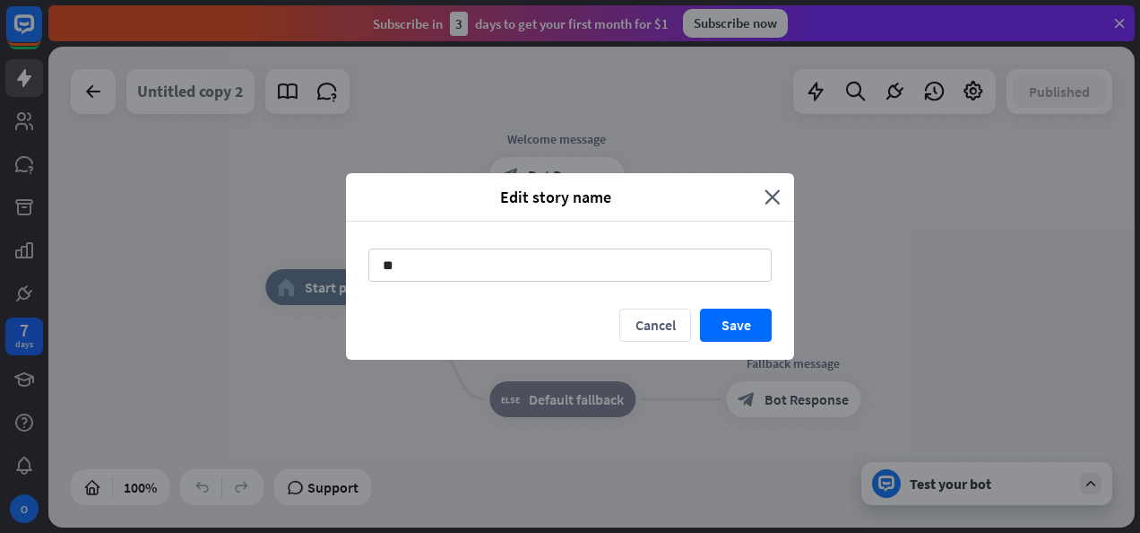
type input "*"
type input "**********"
click at [746, 324] on button "Save" at bounding box center [736, 324] width 72 height 33
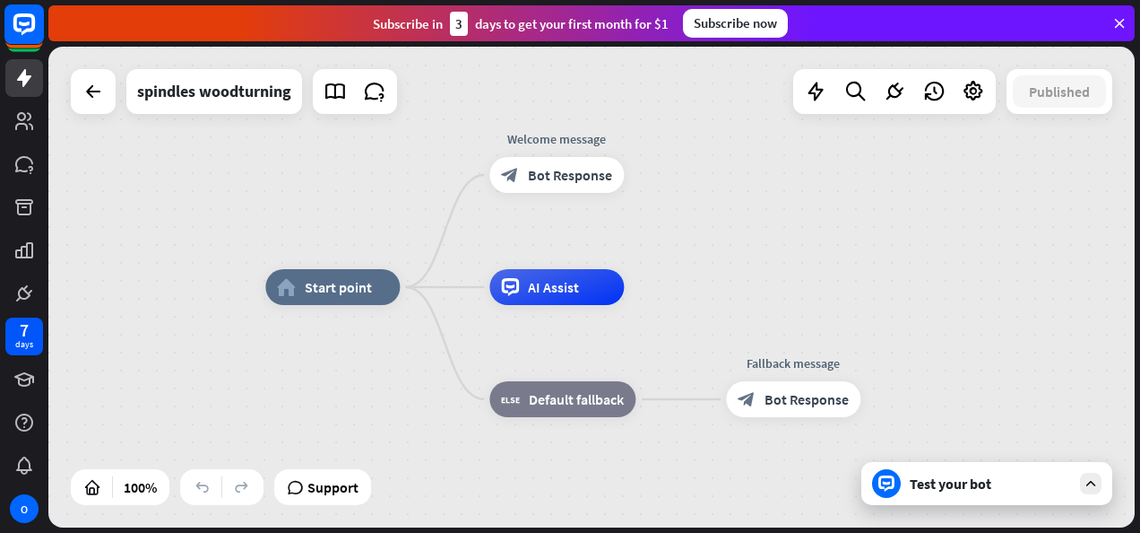
click at [18, 32] on rect at bounding box center [23, 23] width 39 height 39
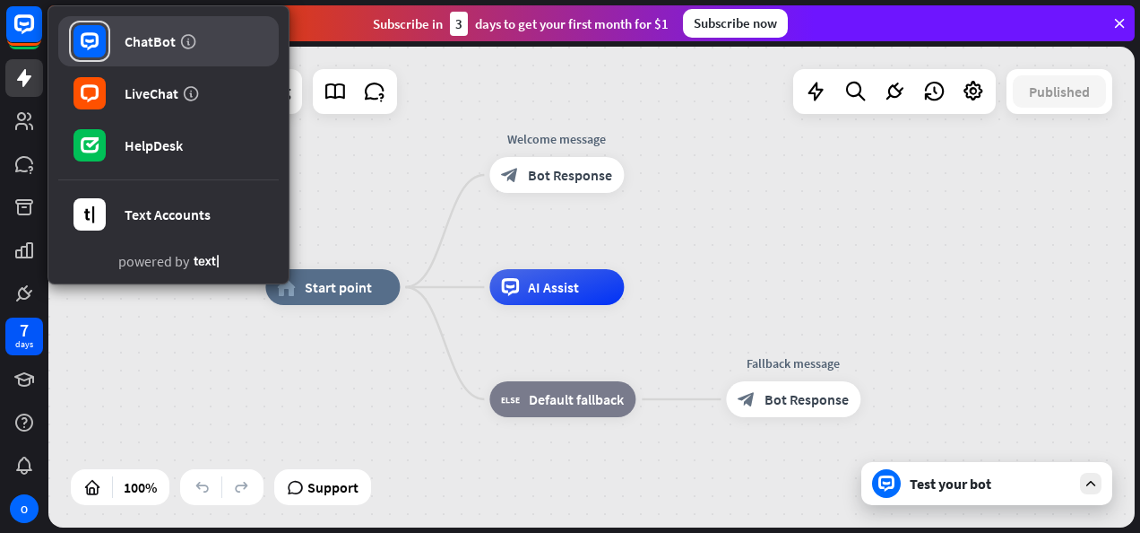
click at [135, 47] on div "ChatBot" at bounding box center [150, 41] width 51 height 18
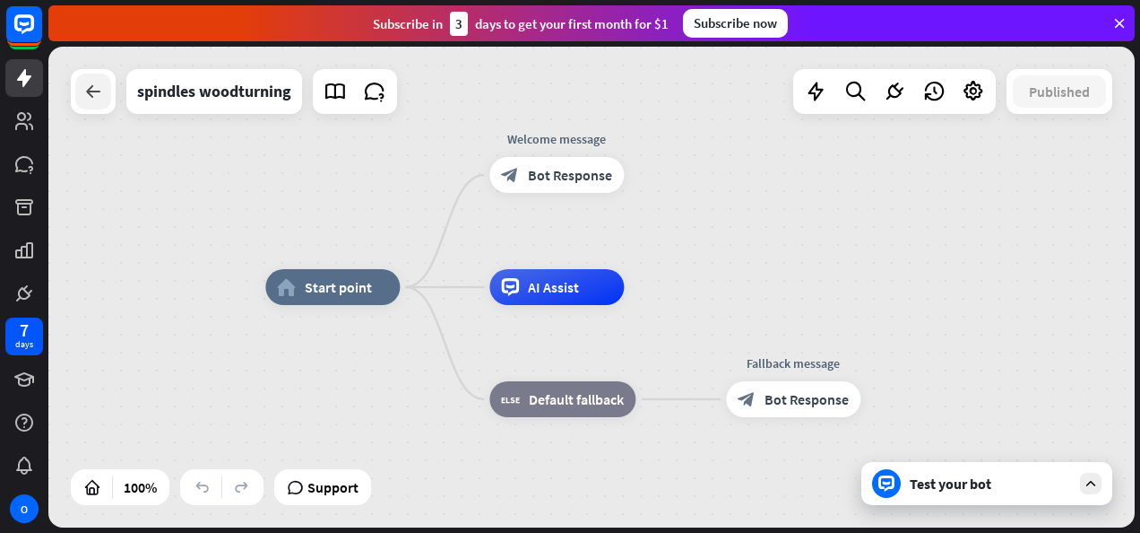
click at [97, 100] on icon at bounding box center [93, 92] width 22 height 22
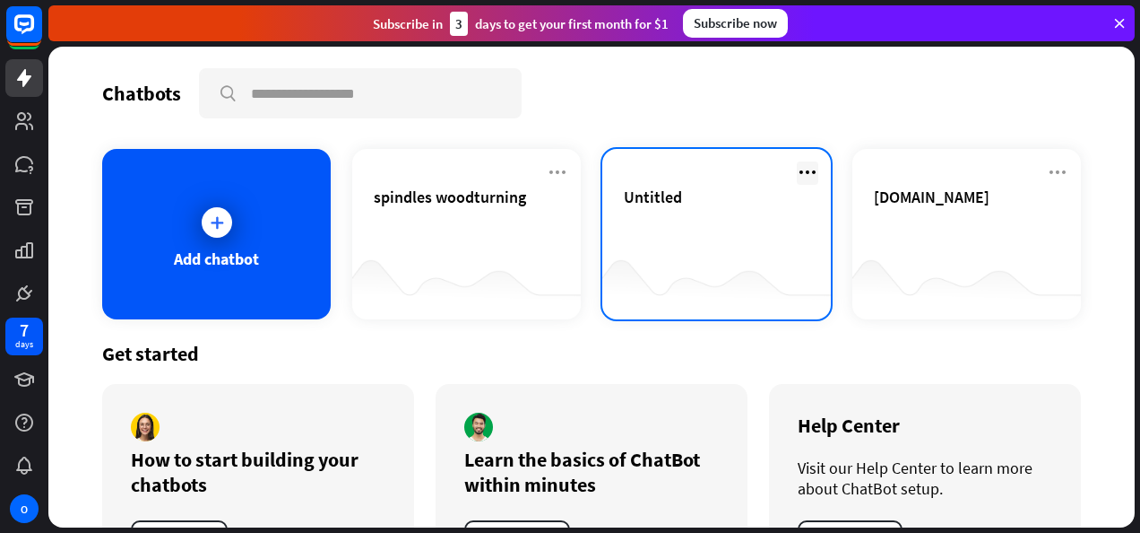
click at [797, 172] on icon at bounding box center [808, 172] width 22 height 22
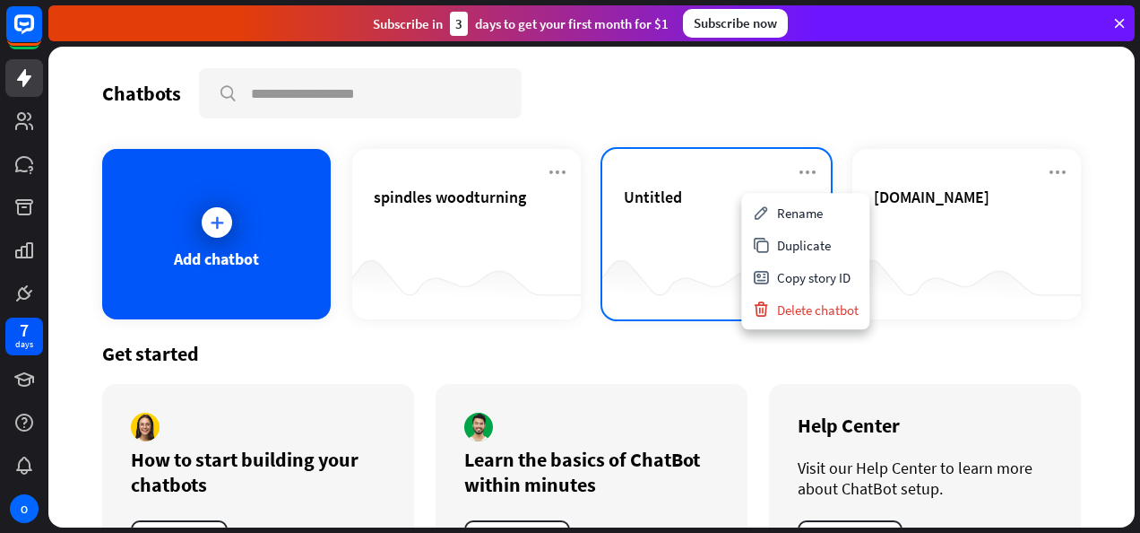
click at [715, 197] on div "Untitled" at bounding box center [717, 196] width 186 height 21
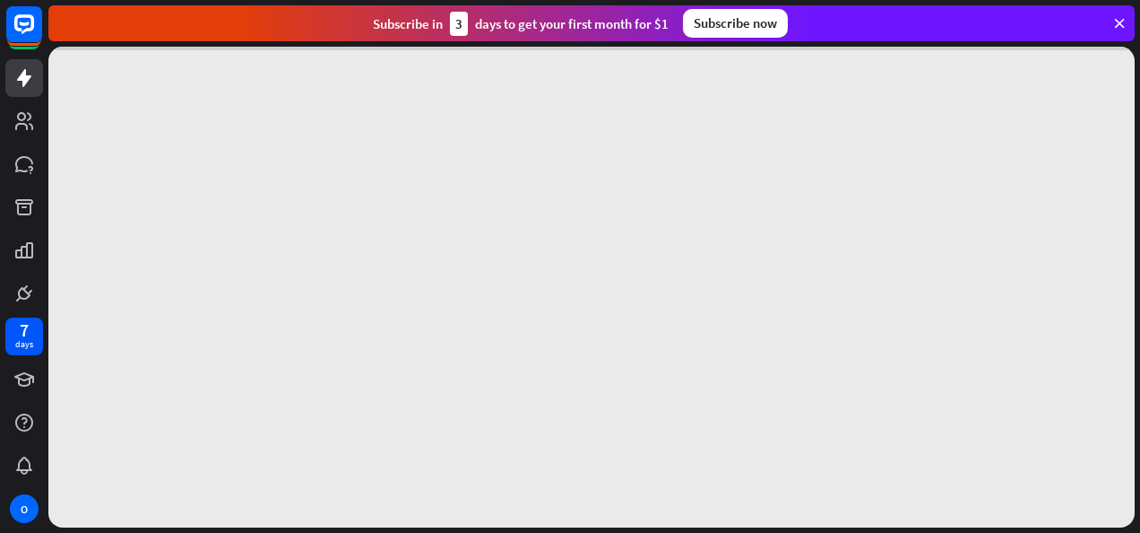
click at [715, 197] on div at bounding box center [591, 287] width 1087 height 481
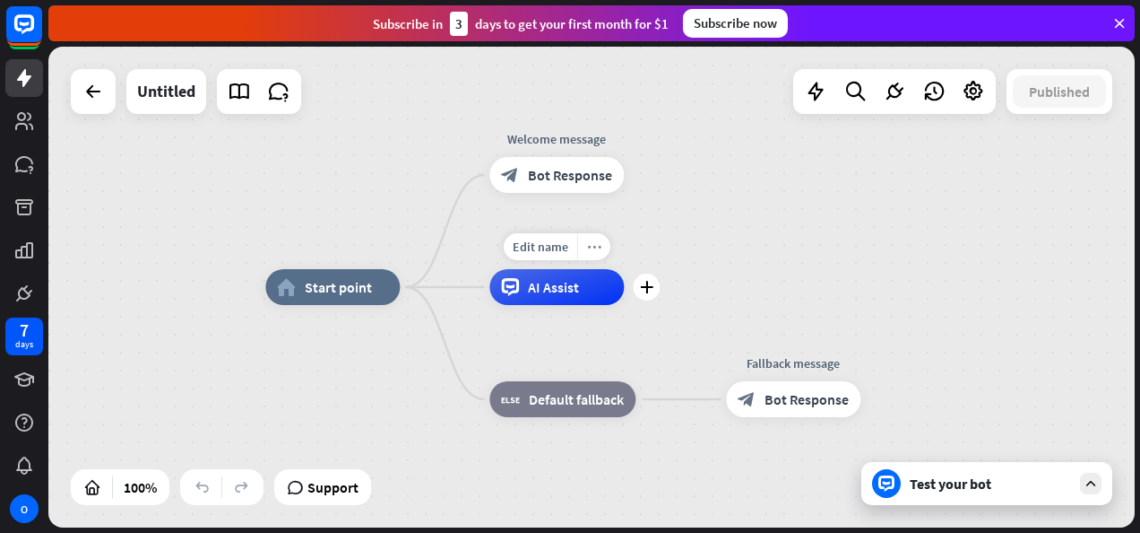
click at [588, 247] on icon "more_horiz" at bounding box center [594, 246] width 14 height 13
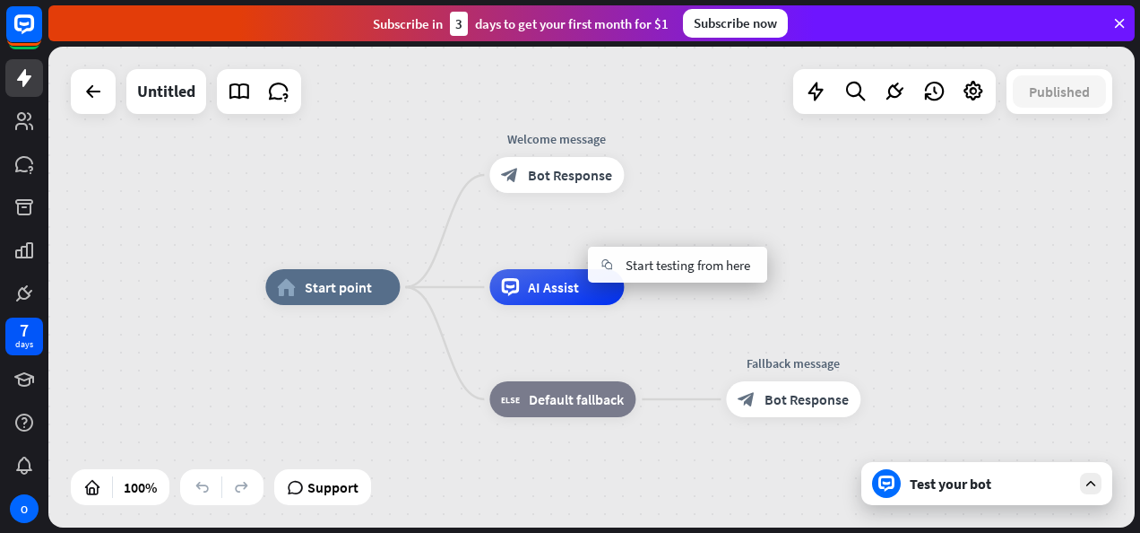
click at [387, 221] on div "home_2 Start point Welcome message block_bot_response Bot Response AI Assist bl…" at bounding box center [591, 287] width 1087 height 481
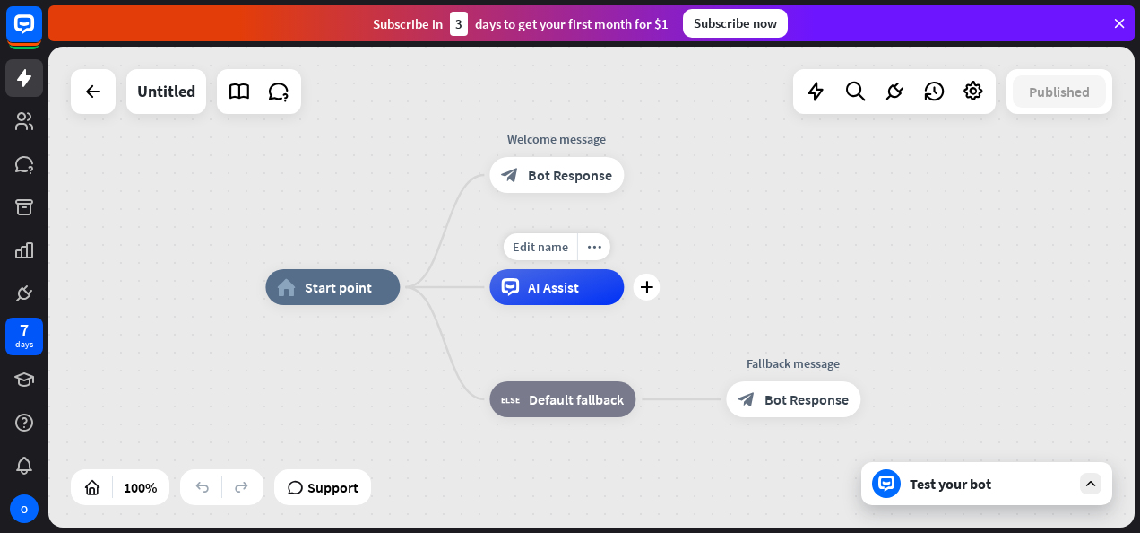
click at [564, 293] on span "AI Assist" at bounding box center [553, 287] width 51 height 18
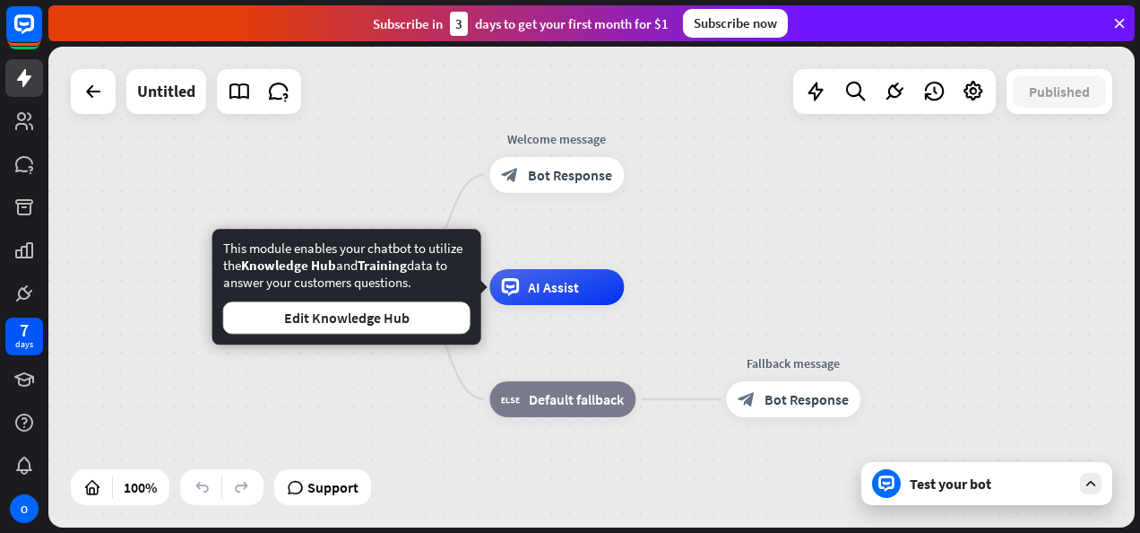
click at [307, 158] on div "home_2 Start point Welcome message block_bot_response Bot Response AI Assist bl…" at bounding box center [591, 287] width 1087 height 481
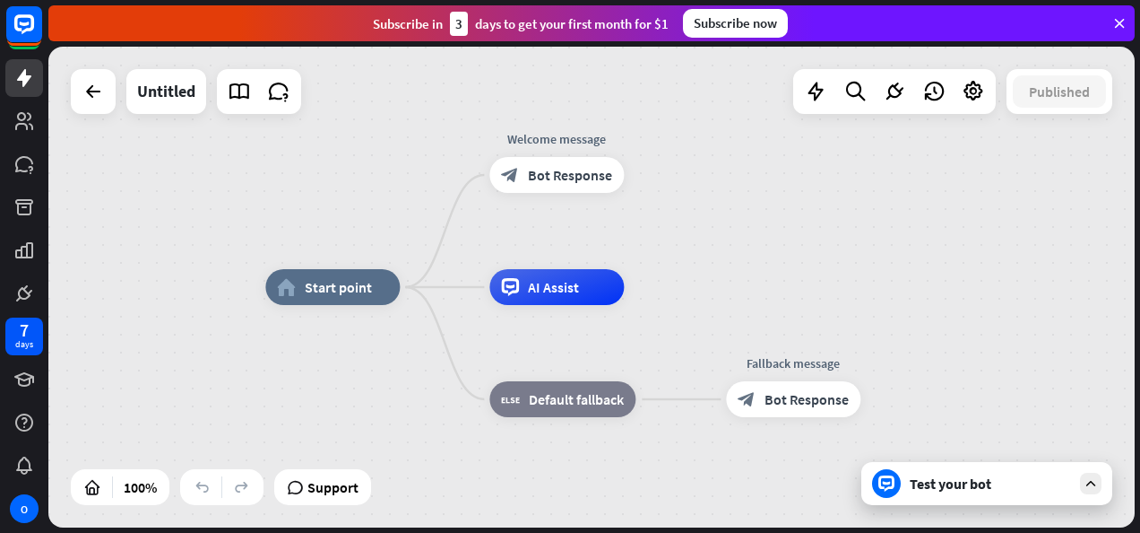
click at [1090, 481] on icon at bounding box center [1091, 483] width 16 height 16
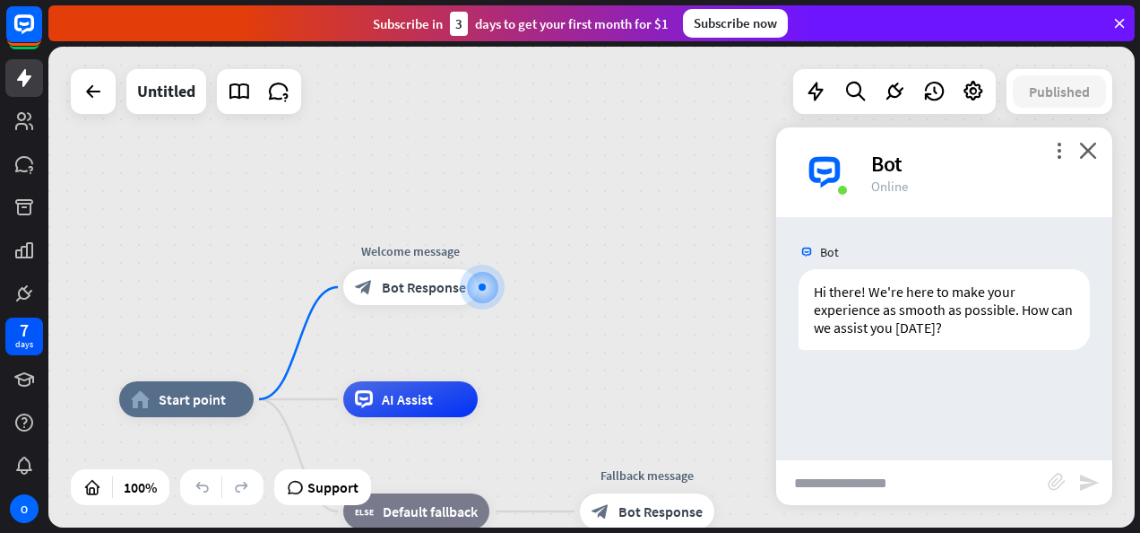
click at [855, 489] on input "text" at bounding box center [912, 482] width 272 height 45
click at [530, 133] on div "home_2 Start point Welcome message block_bot_response Bot Response AI Assist bl…" at bounding box center [591, 287] width 1087 height 481
click at [1095, 142] on icon "close" at bounding box center [1089, 150] width 18 height 17
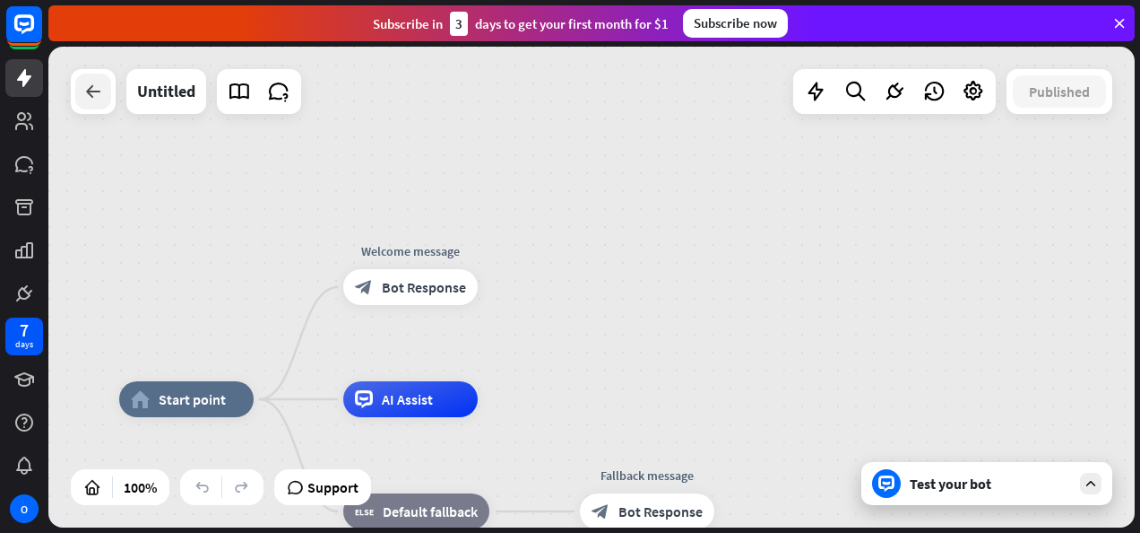
click at [88, 93] on icon at bounding box center [93, 92] width 22 height 22
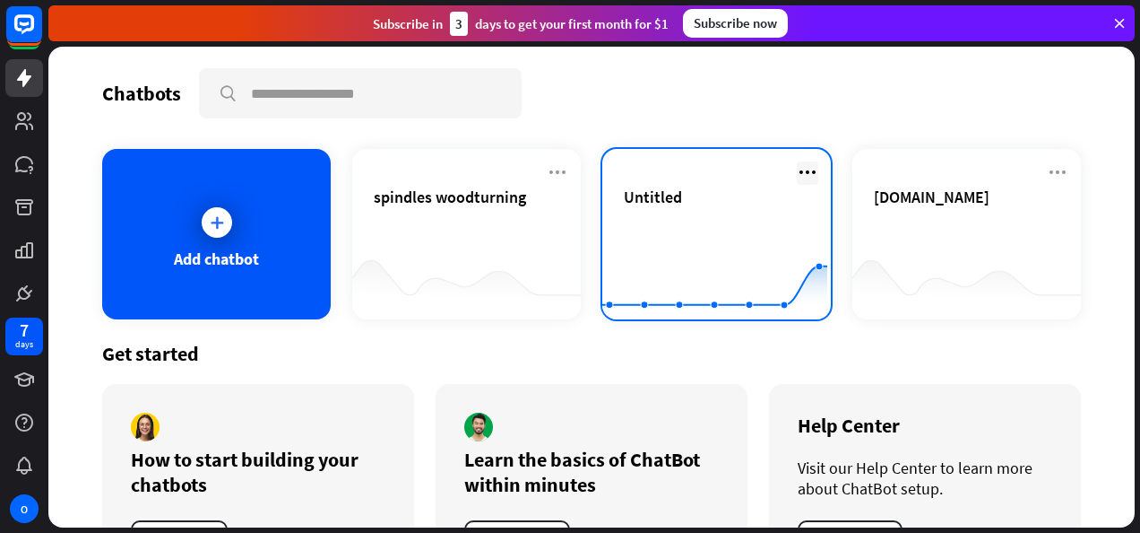
click at [797, 168] on icon at bounding box center [808, 172] width 22 height 22
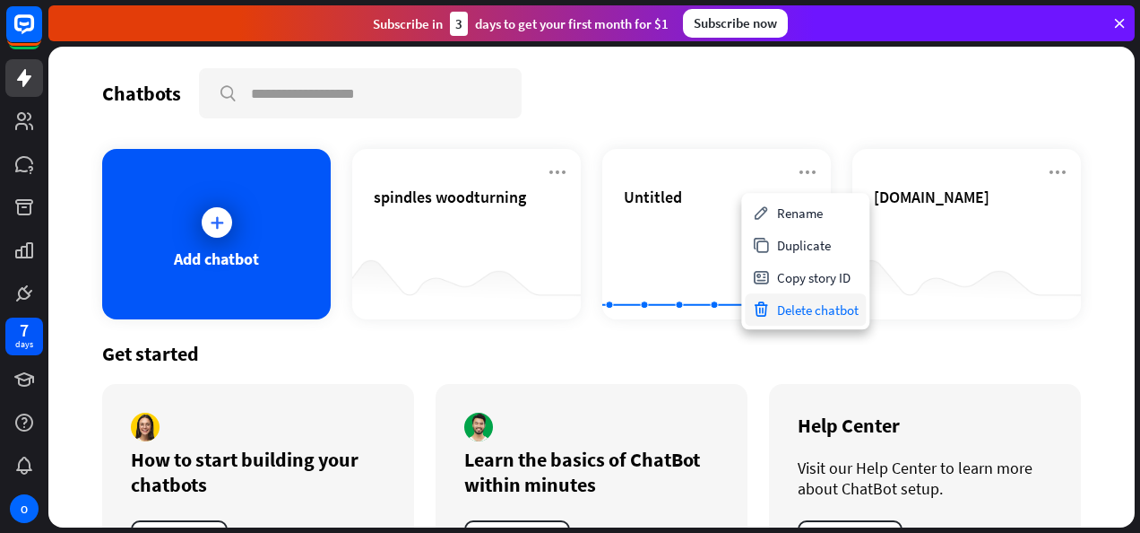
click at [802, 314] on div "Delete chatbot" at bounding box center [805, 309] width 121 height 32
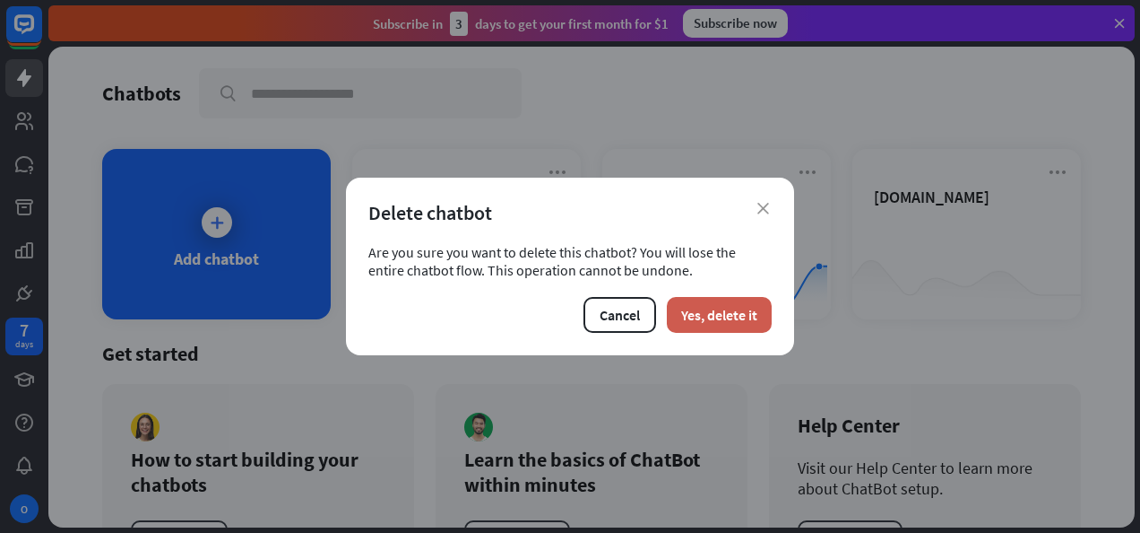
click at [710, 314] on button "Yes, delete it" at bounding box center [719, 315] width 105 height 36
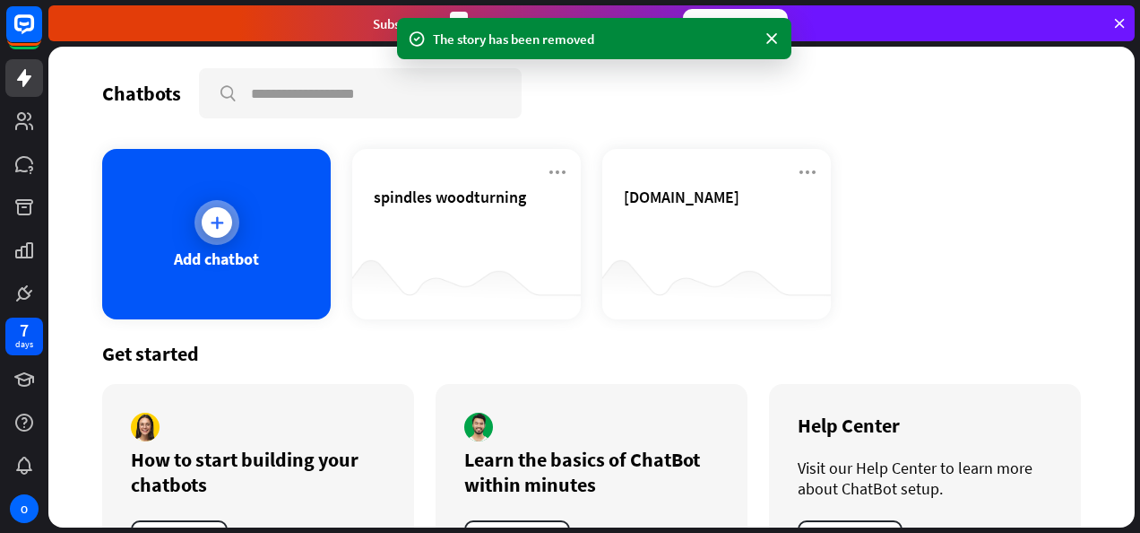
click at [237, 231] on div "Add chatbot" at bounding box center [216, 234] width 229 height 170
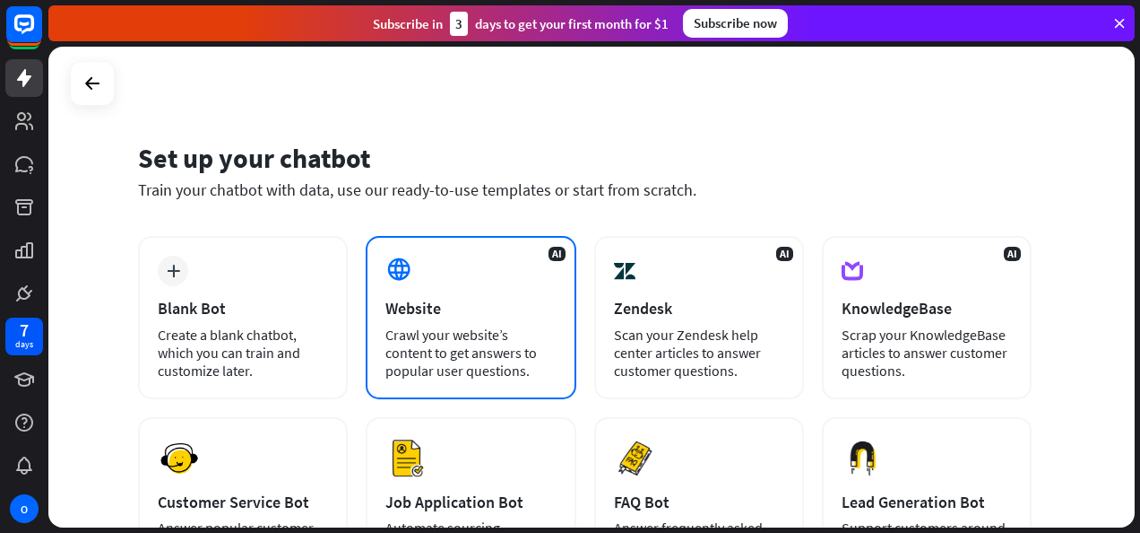
click at [439, 303] on div "Website" at bounding box center [471, 308] width 170 height 21
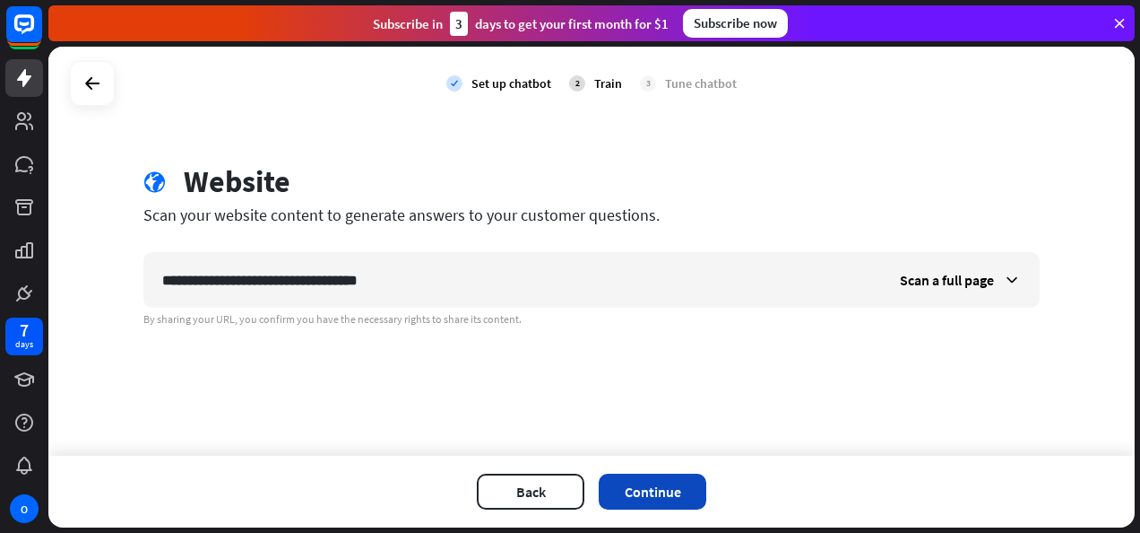
type input "**********"
click at [646, 486] on button "Continue" at bounding box center [653, 491] width 108 height 36
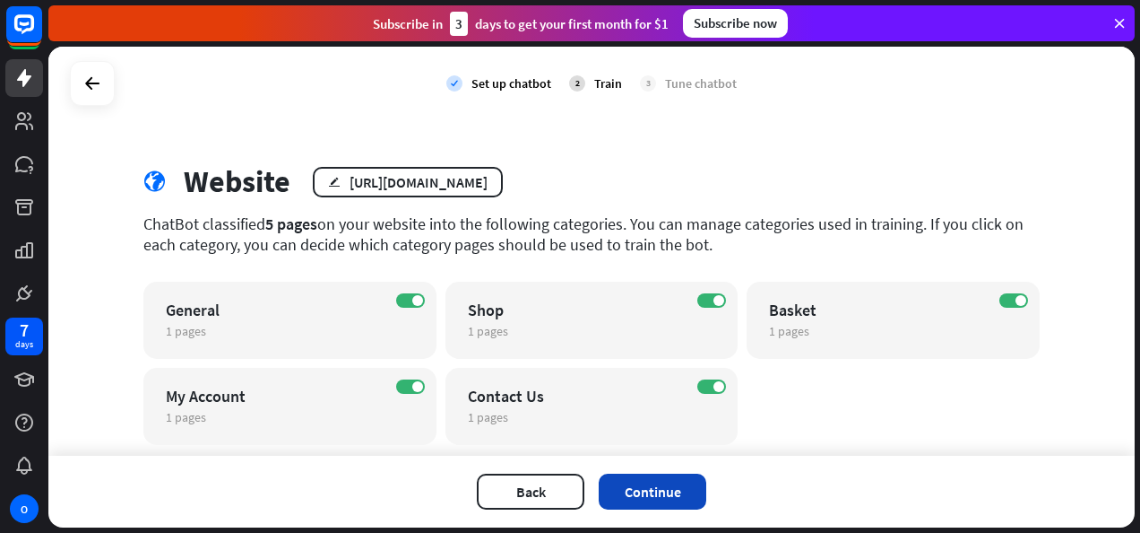
click at [679, 487] on button "Continue" at bounding box center [653, 491] width 108 height 36
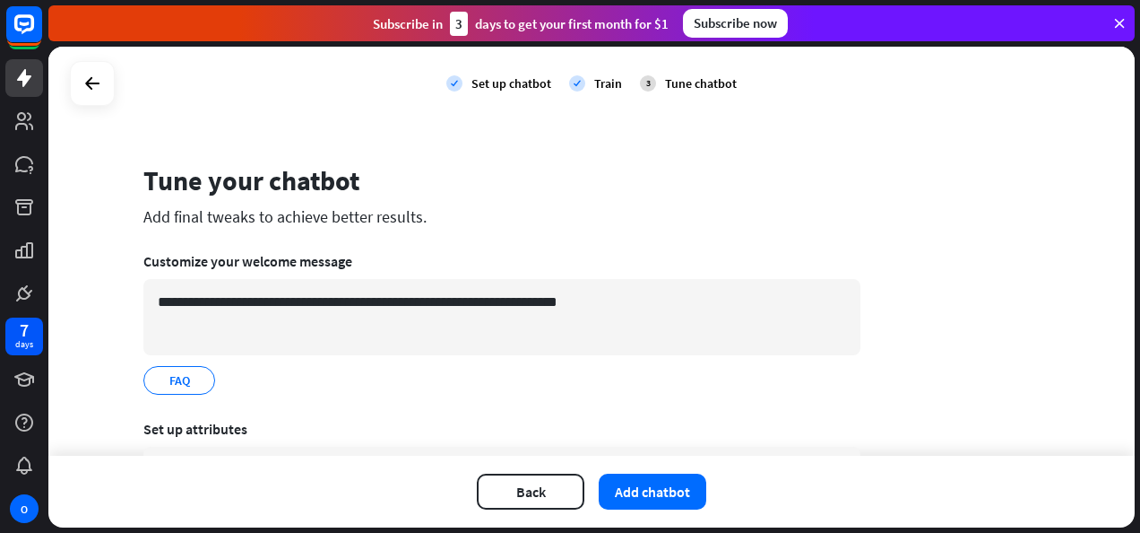
click at [679, 487] on button "Add chatbot" at bounding box center [653, 491] width 108 height 36
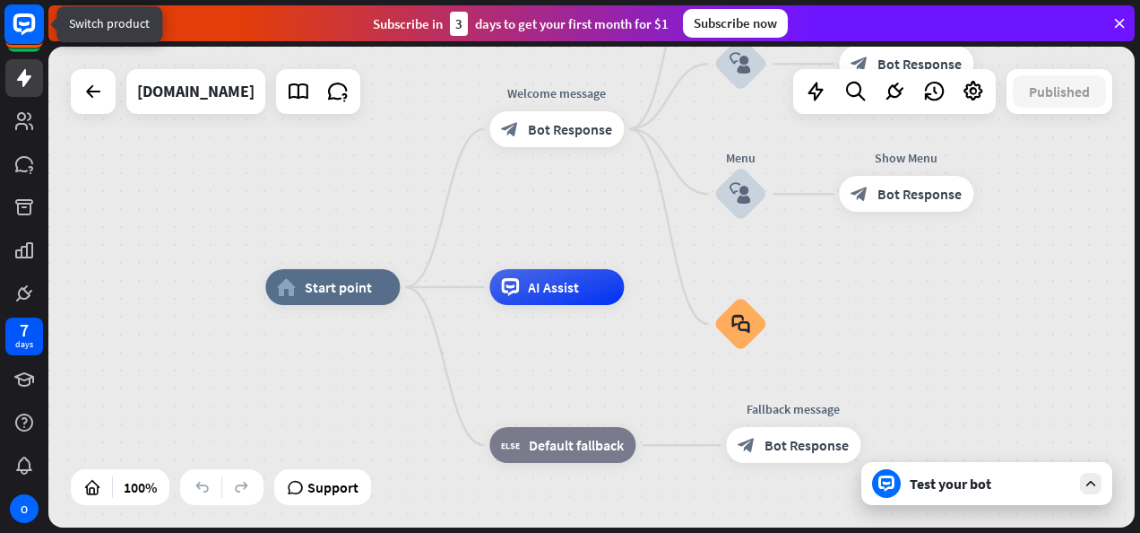
click at [30, 22] on rect at bounding box center [23, 23] width 39 height 39
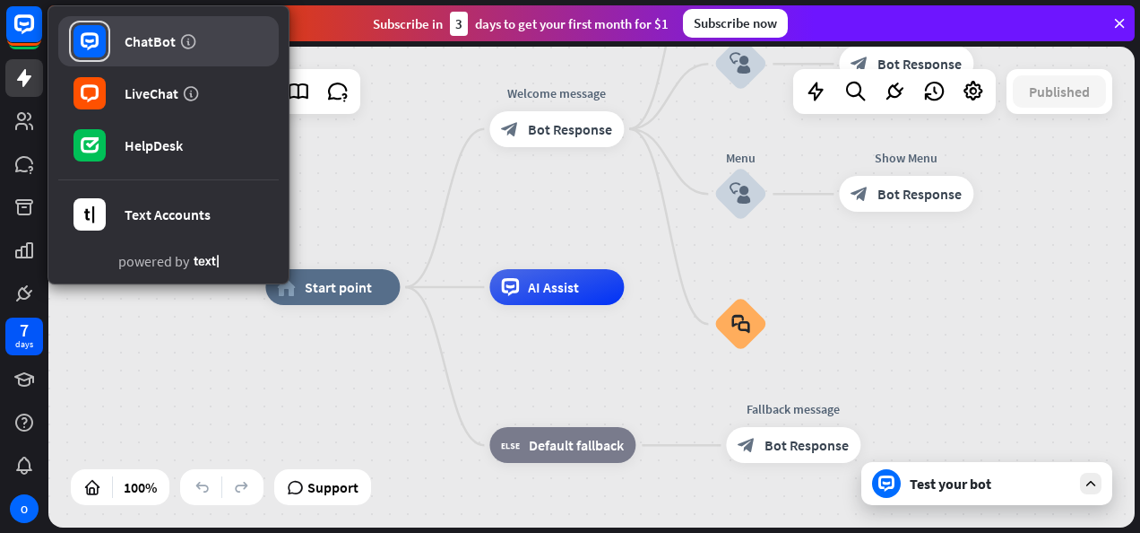
click at [124, 37] on link "ChatBot" at bounding box center [168, 41] width 221 height 50
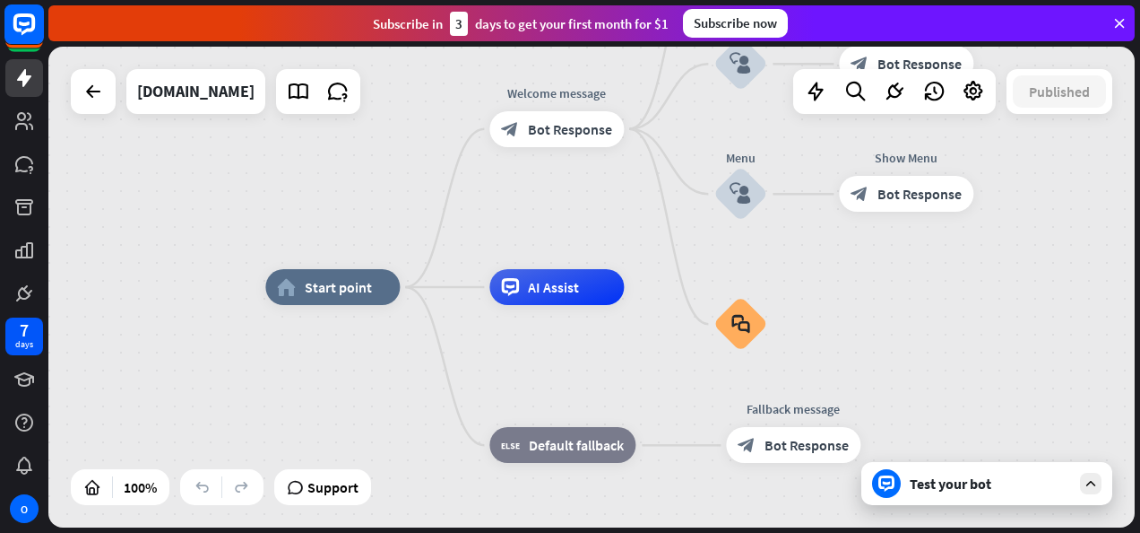
click at [36, 26] on rect at bounding box center [23, 23] width 39 height 39
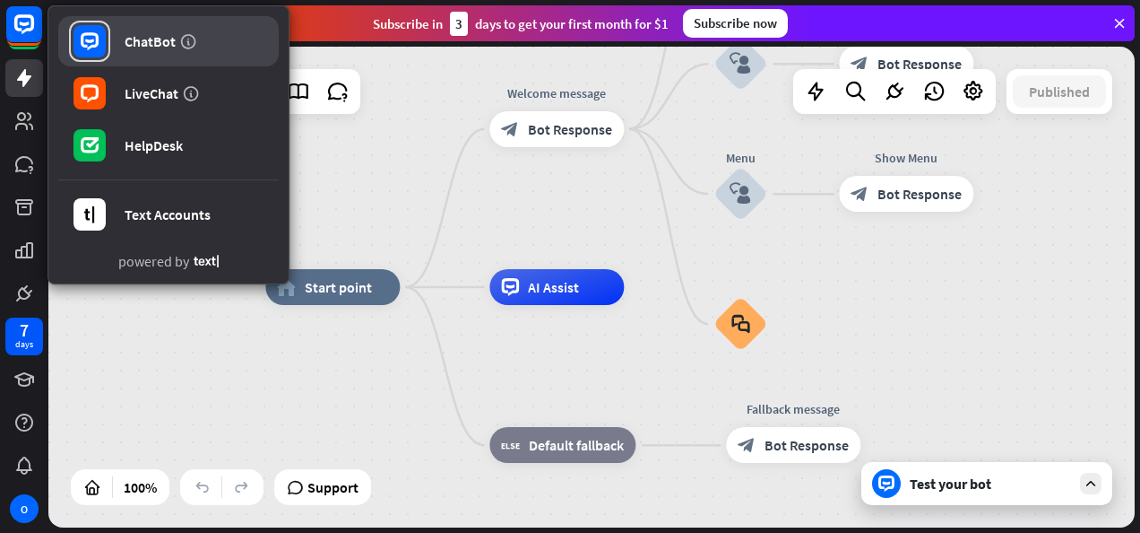
click at [151, 58] on link "ChatBot" at bounding box center [168, 41] width 221 height 50
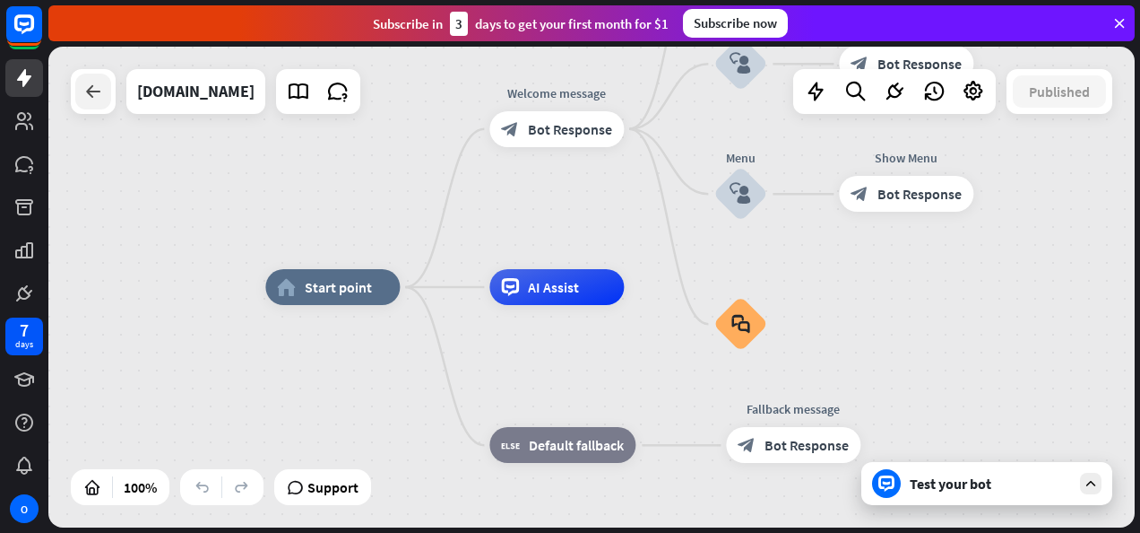
click at [99, 96] on icon at bounding box center [93, 92] width 22 height 22
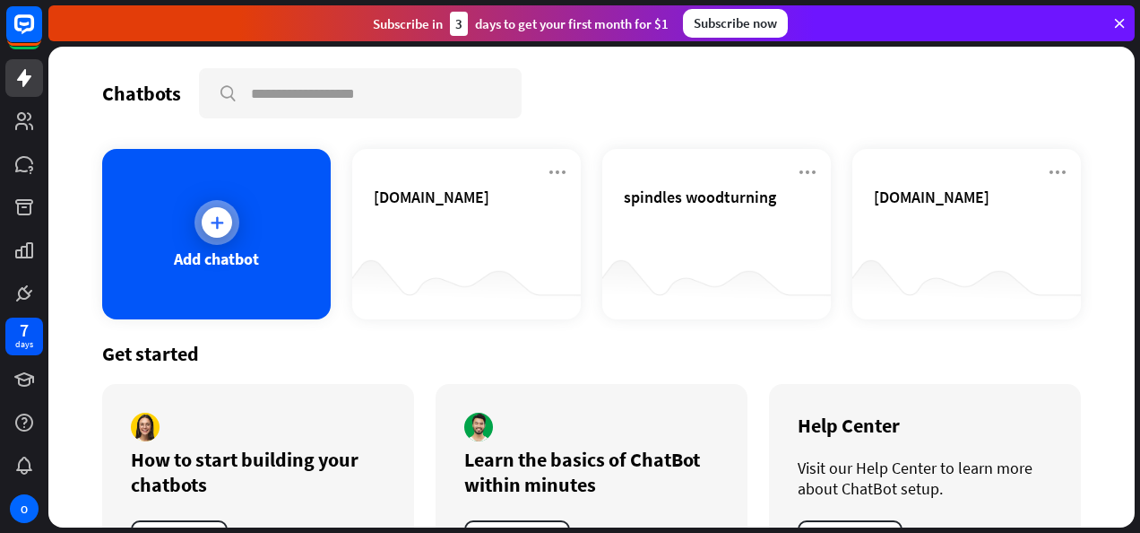
click at [212, 222] on icon at bounding box center [217, 222] width 18 height 18
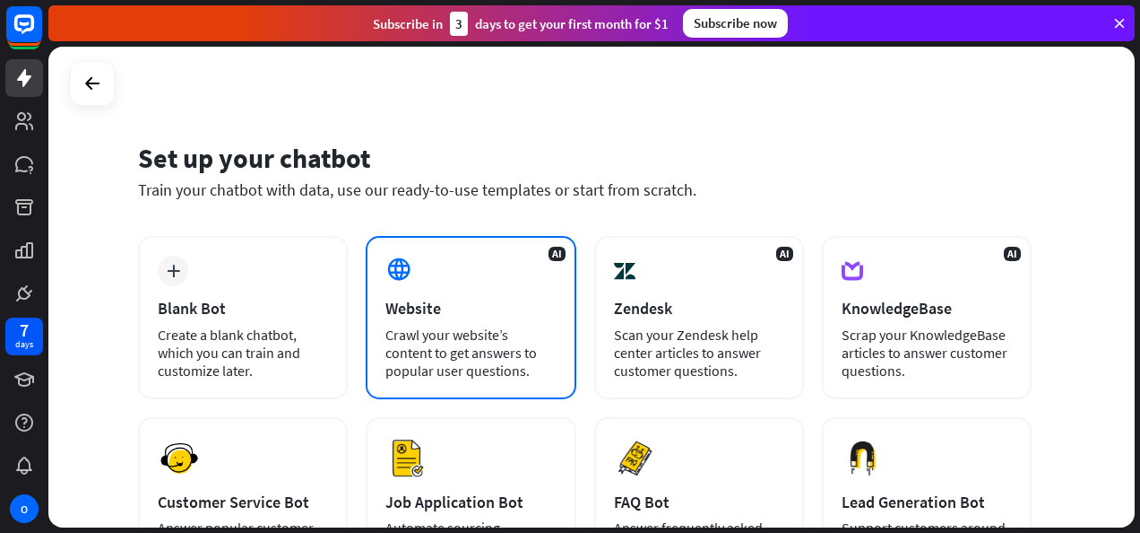
click at [421, 309] on div "Website" at bounding box center [471, 308] width 170 height 21
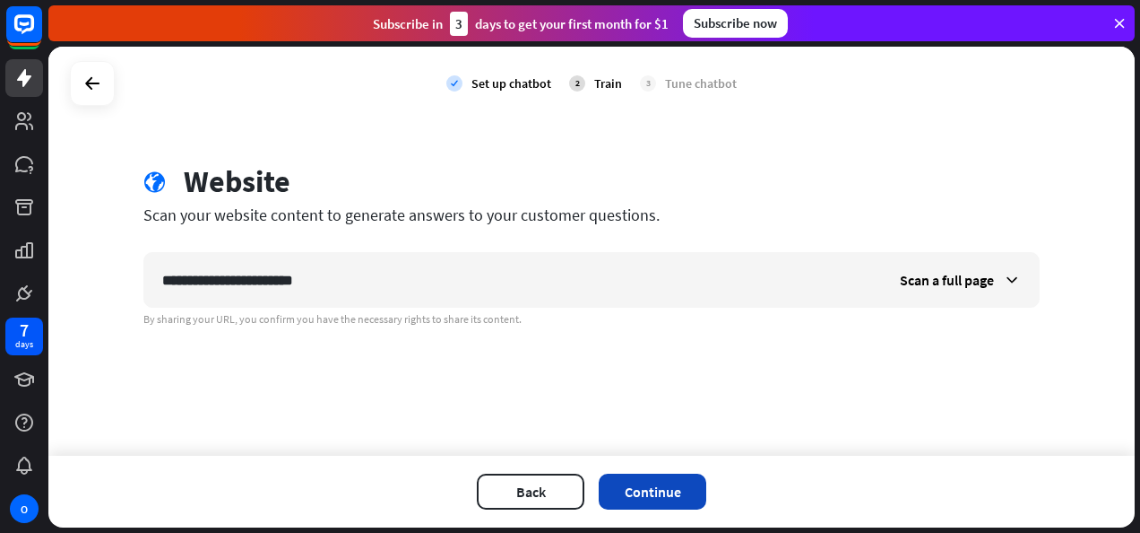
type input "**********"
click at [680, 497] on button "Continue" at bounding box center [653, 491] width 108 height 36
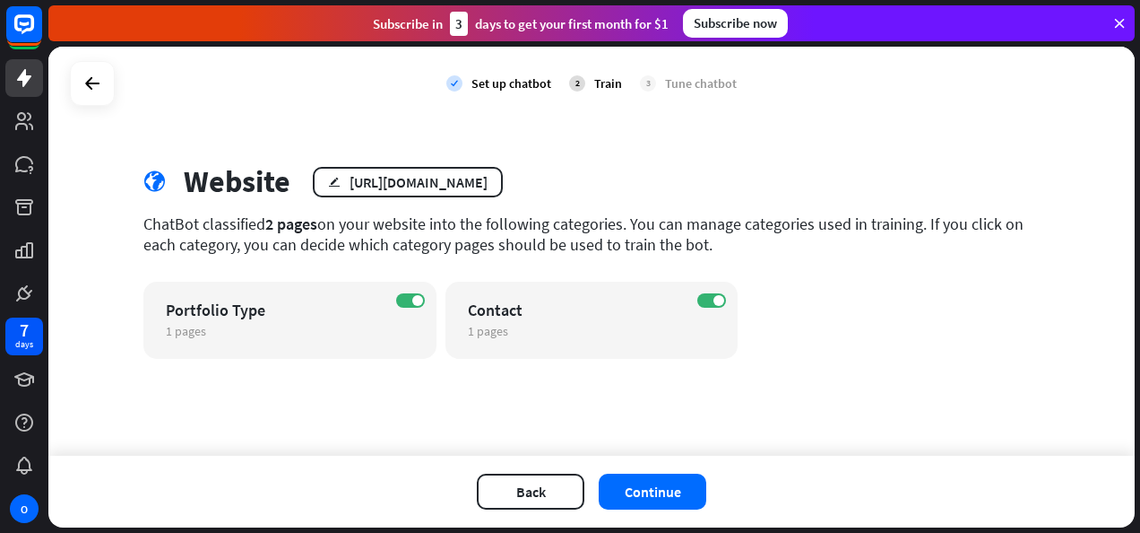
click at [680, 497] on button "Continue" at bounding box center [653, 491] width 108 height 36
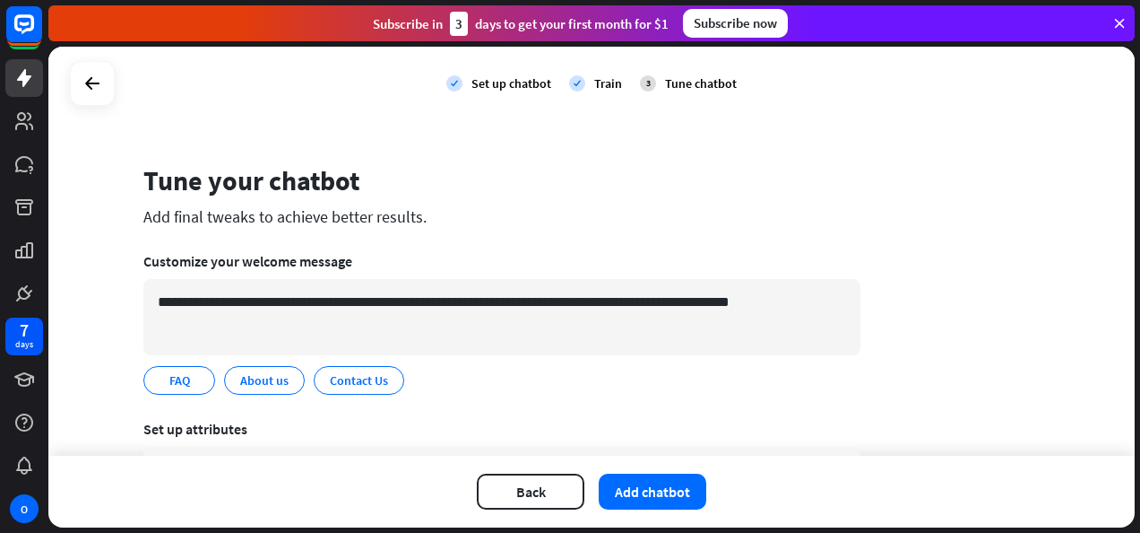
click at [680, 497] on button "Add chatbot" at bounding box center [653, 491] width 108 height 36
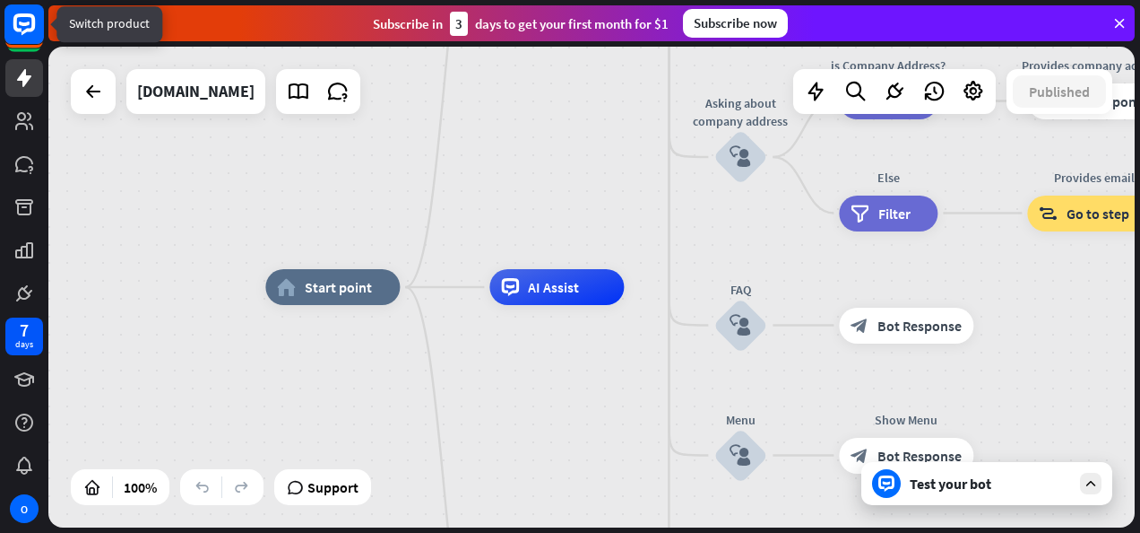
click at [25, 30] on icon at bounding box center [24, 24] width 22 height 22
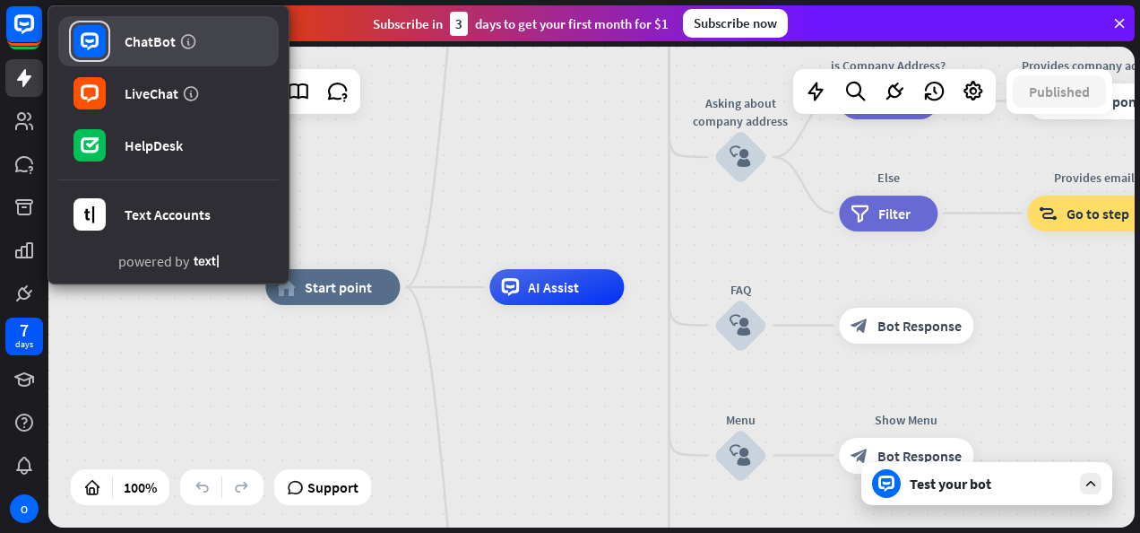
click at [169, 33] on div "ChatBot" at bounding box center [150, 41] width 51 height 18
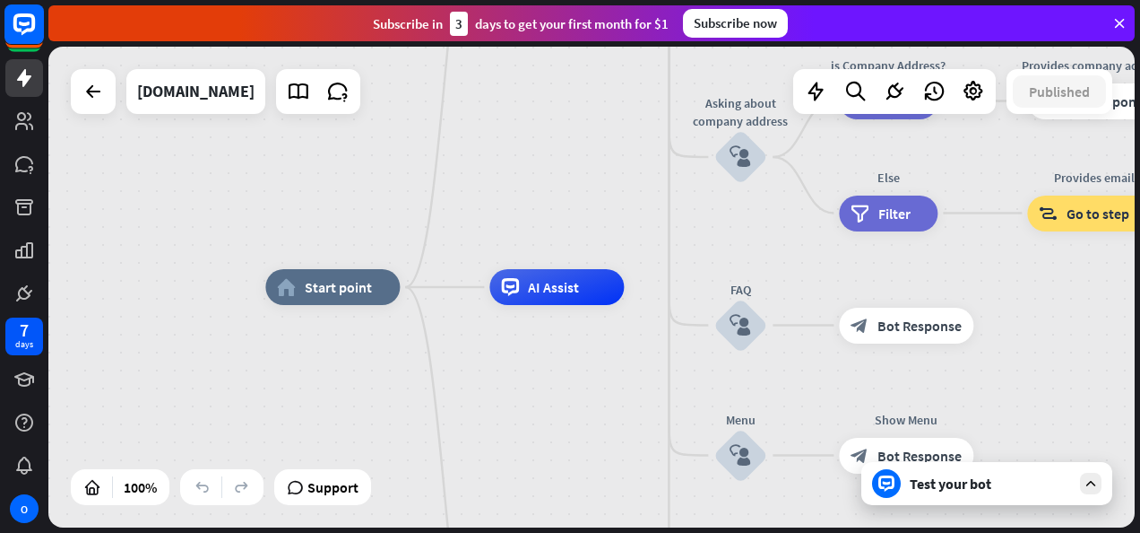
click at [29, 25] on rect at bounding box center [23, 23] width 39 height 39
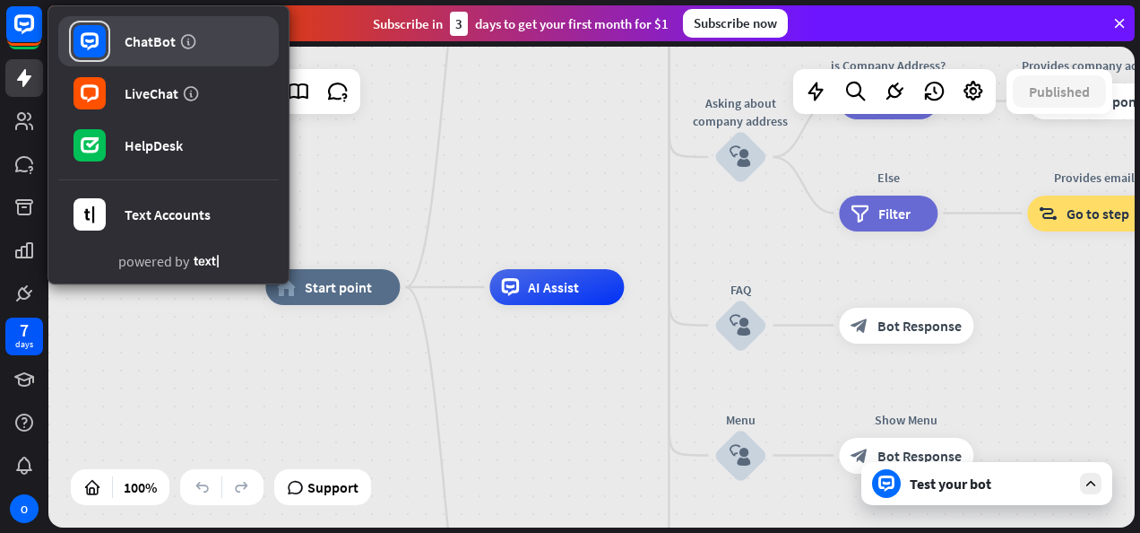
click at [129, 46] on div "ChatBot" at bounding box center [150, 41] width 51 height 18
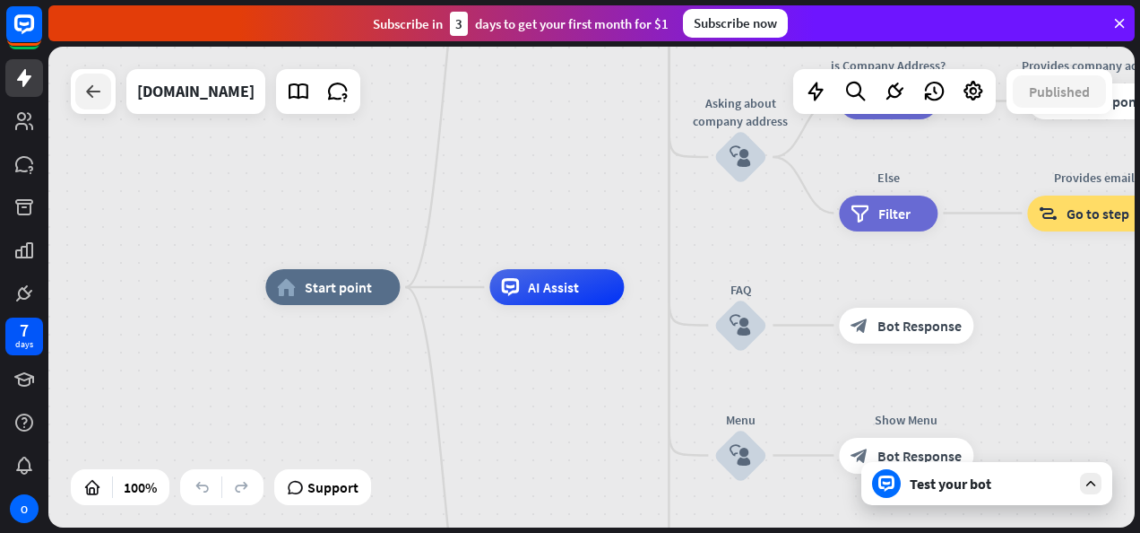
click at [97, 101] on icon at bounding box center [93, 92] width 22 height 22
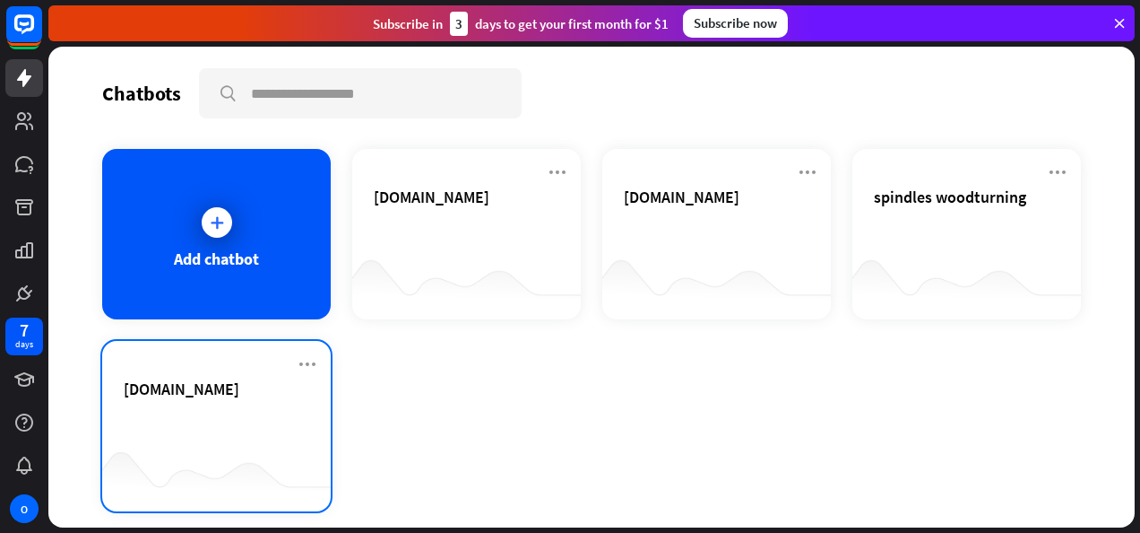
click at [187, 399] on span "[DOMAIN_NAME]" at bounding box center [182, 388] width 116 height 21
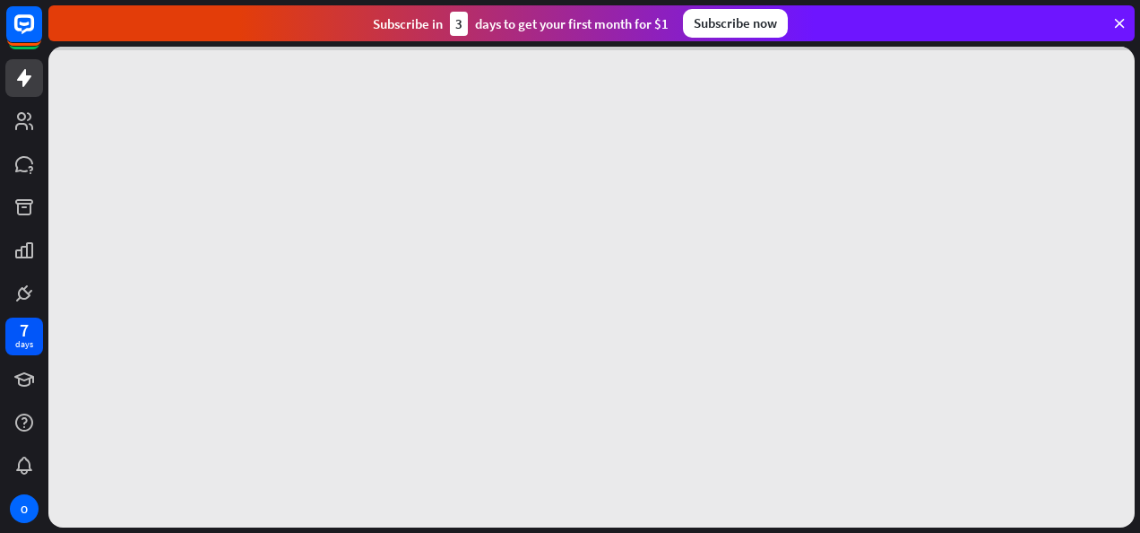
click at [187, 404] on div at bounding box center [591, 287] width 1087 height 481
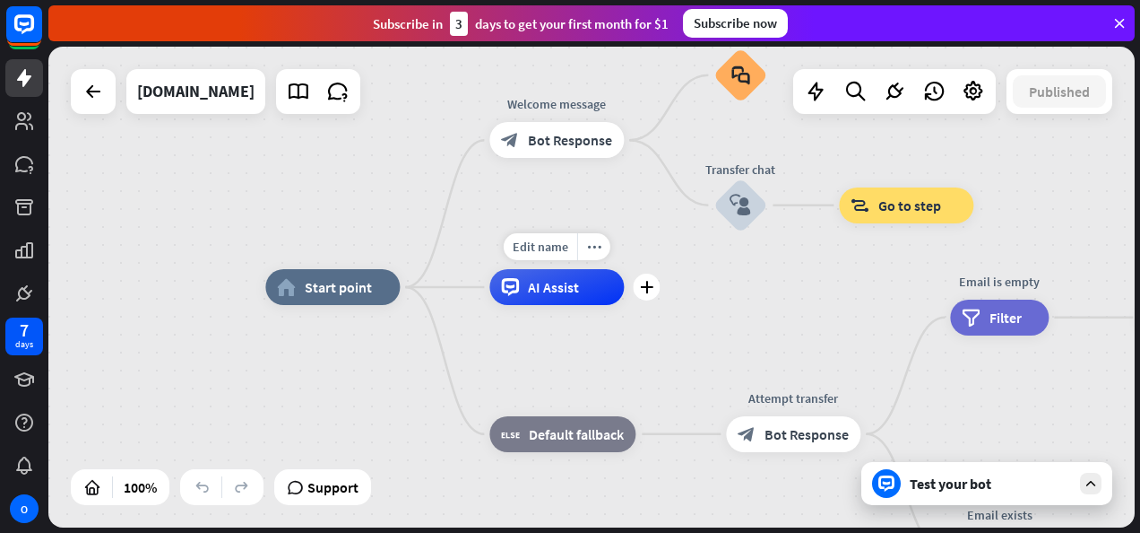
click at [553, 305] on div "Edit name more_horiz plus AI Assist" at bounding box center [557, 287] width 134 height 36
click at [562, 299] on div "AI Assist" at bounding box center [557, 287] width 134 height 36
click at [649, 285] on icon "plus" at bounding box center [646, 287] width 13 height 13
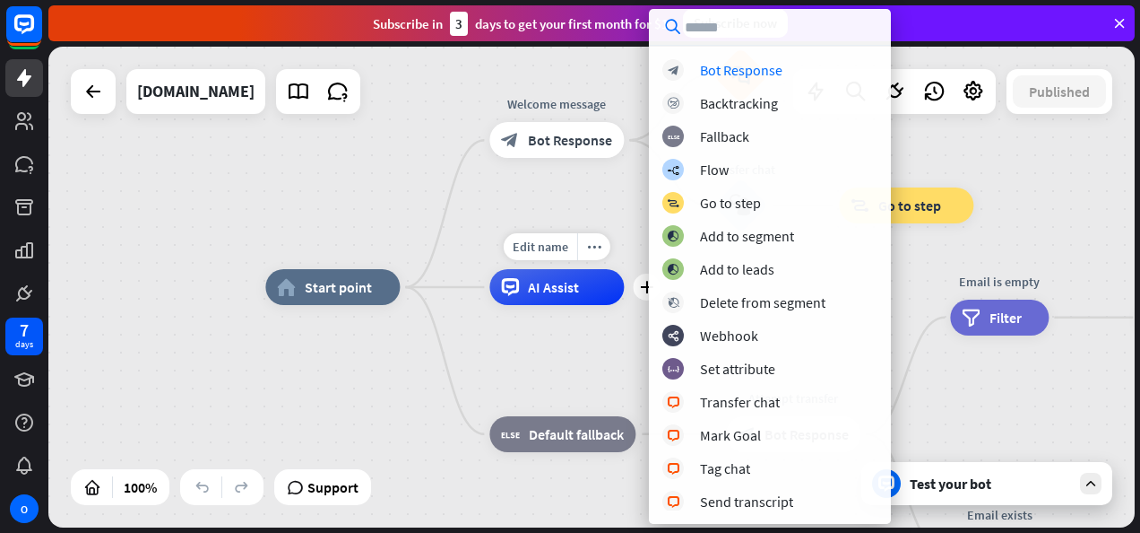
click at [603, 305] on div "Edit name more_horiz plus AI Assist" at bounding box center [557, 287] width 134 height 36
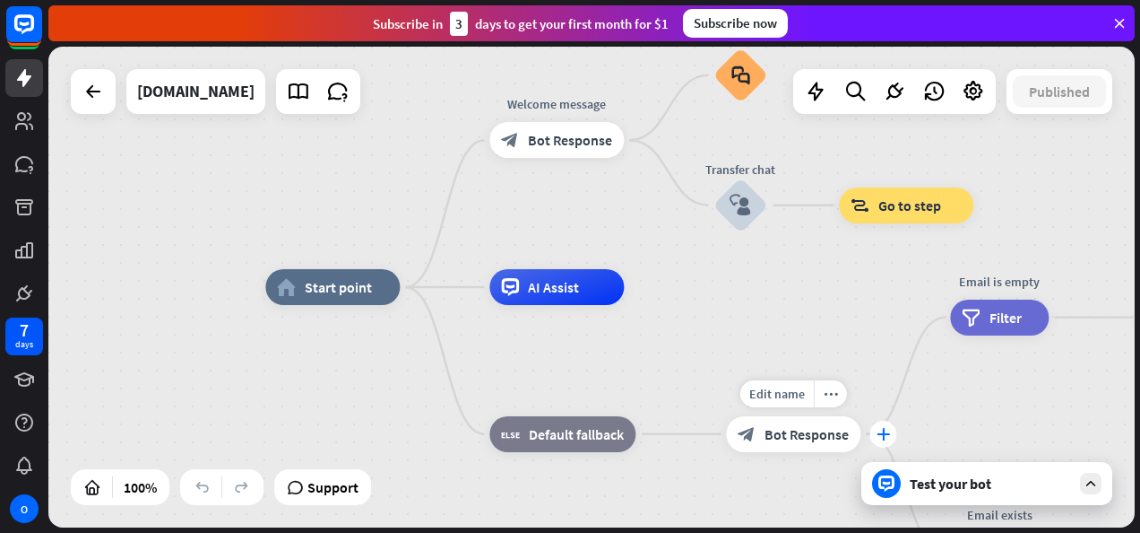
click at [882, 435] on icon "plus" at bounding box center [883, 434] width 13 height 13
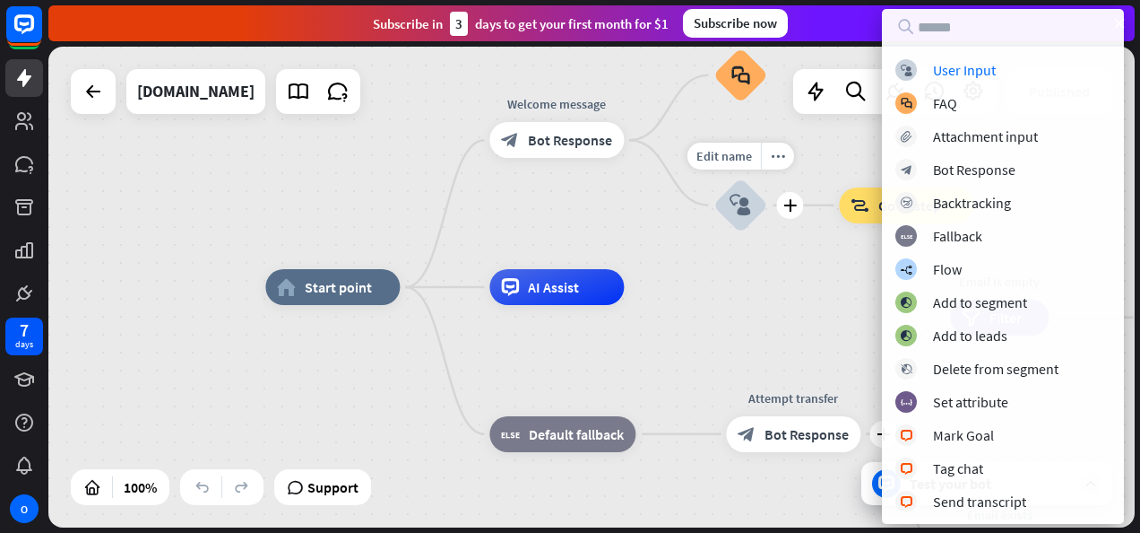
click at [767, 232] on div "Edit name more_horiz plus block_user_input" at bounding box center [741, 205] width 54 height 54
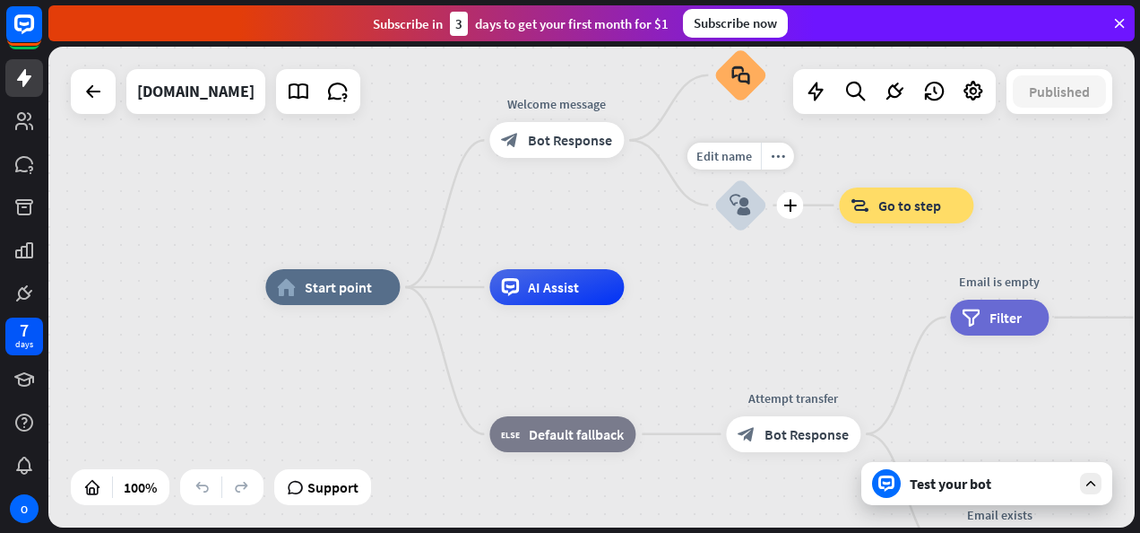
click at [767, 232] on div "Edit name more_horiz plus block_user_input" at bounding box center [741, 205] width 54 height 54
